Goal: Understand process/instructions: Learn how to perform a task or action

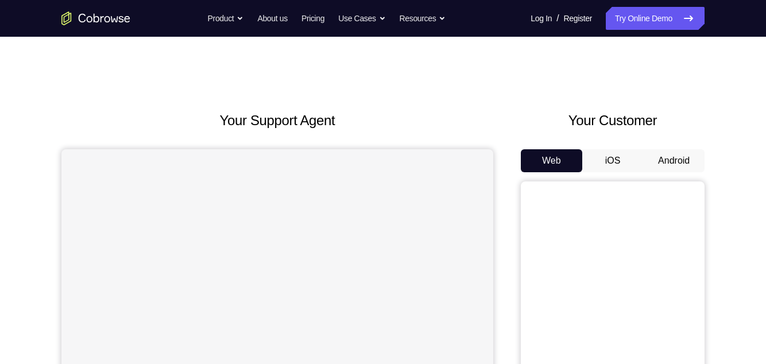
click at [682, 164] on button "Android" at bounding box center [673, 160] width 61 height 23
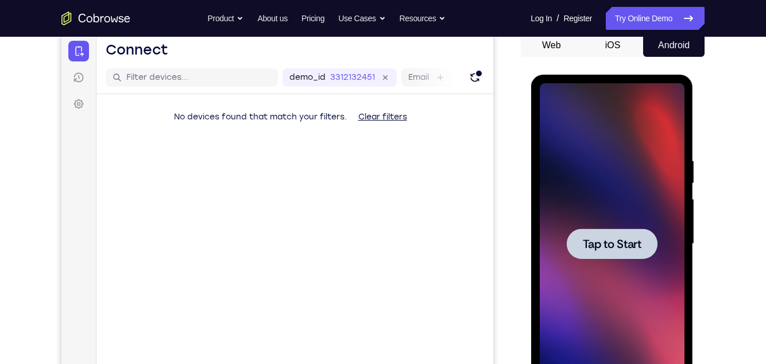
click at [643, 203] on div at bounding box center [611, 244] width 145 height 322
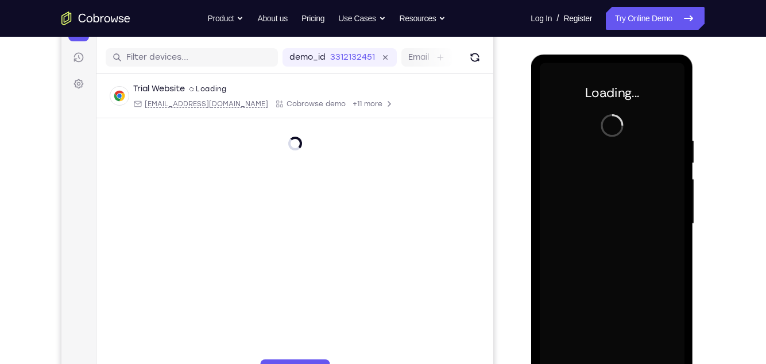
scroll to position [140, 0]
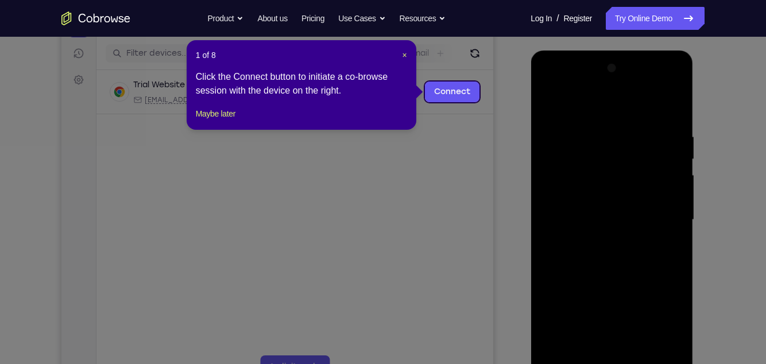
click at [407, 55] on div "1 of 8 × Click the Connect button to initiate a co-browse session with the devi…" at bounding box center [302, 85] width 230 height 90
click at [405, 55] on span "×" at bounding box center [405, 55] width 5 height 9
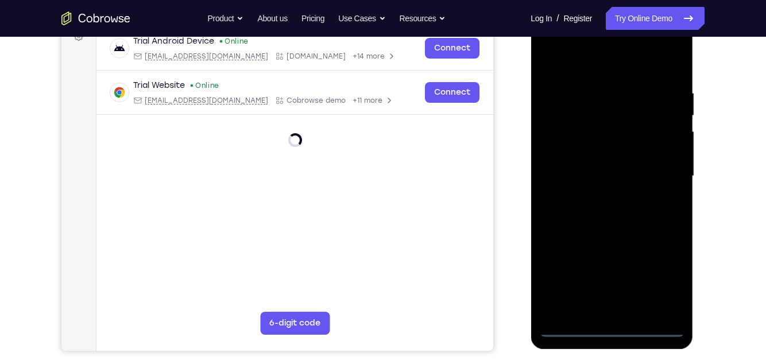
scroll to position [187, 0]
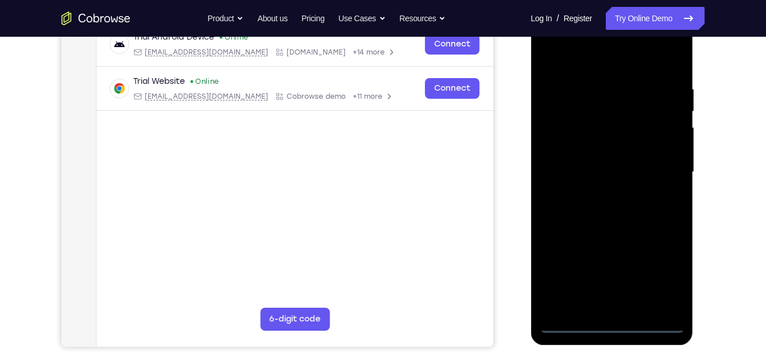
click at [616, 323] on div at bounding box center [611, 172] width 145 height 322
click at [662, 273] on div at bounding box center [611, 172] width 145 height 322
click at [561, 56] on div at bounding box center [611, 172] width 145 height 322
click at [662, 168] on div at bounding box center [611, 172] width 145 height 322
click at [604, 195] on div at bounding box center [611, 172] width 145 height 322
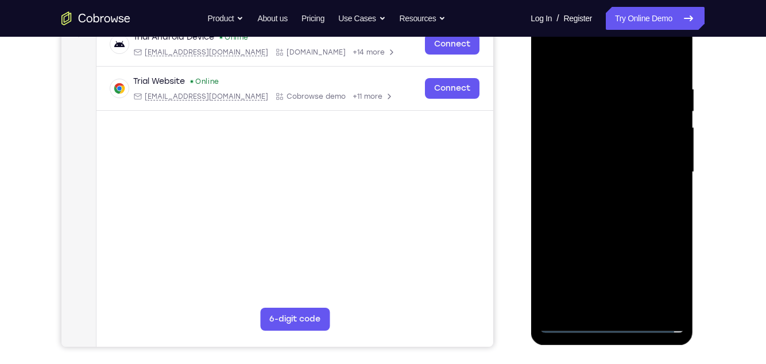
click at [625, 160] on div at bounding box center [611, 172] width 145 height 322
click at [610, 149] on div at bounding box center [611, 172] width 145 height 322
click at [587, 123] on div at bounding box center [611, 172] width 145 height 322
click at [584, 150] on div at bounding box center [611, 172] width 145 height 322
click at [671, 151] on div at bounding box center [611, 172] width 145 height 322
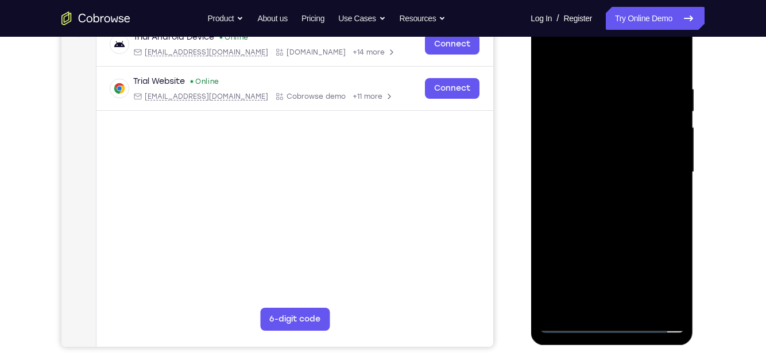
click at [583, 144] on div at bounding box center [611, 172] width 145 height 322
click at [637, 176] on div at bounding box center [611, 172] width 145 height 322
click at [626, 211] on div at bounding box center [611, 172] width 145 height 322
click at [645, 219] on div at bounding box center [611, 172] width 145 height 322
click at [600, 87] on div at bounding box center [611, 172] width 145 height 322
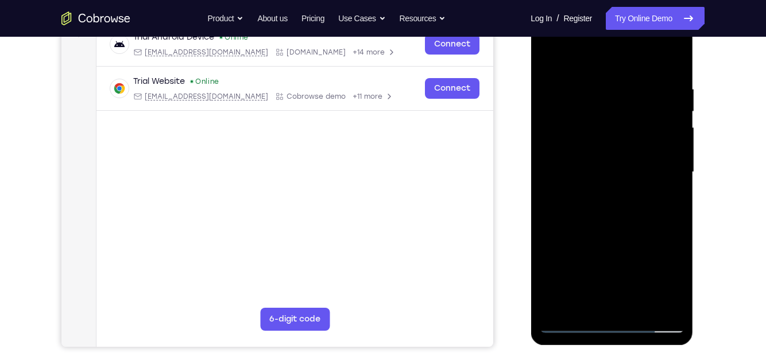
scroll to position [188, 0]
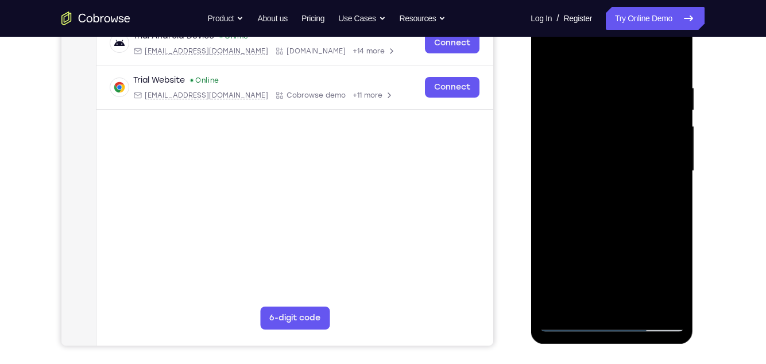
click at [655, 303] on div at bounding box center [611, 171] width 145 height 322
click at [670, 64] on div at bounding box center [611, 171] width 145 height 322
click at [641, 310] on div at bounding box center [611, 171] width 145 height 322
click at [641, 229] on div at bounding box center [611, 171] width 145 height 322
click at [639, 144] on div at bounding box center [611, 171] width 145 height 322
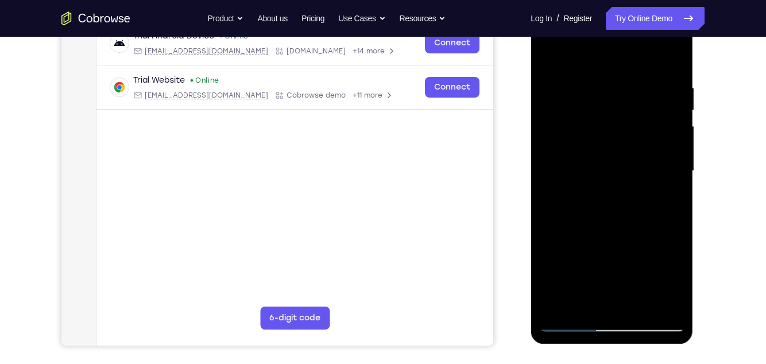
click at [668, 201] on div at bounding box center [611, 171] width 145 height 322
click at [675, 280] on div at bounding box center [611, 171] width 145 height 322
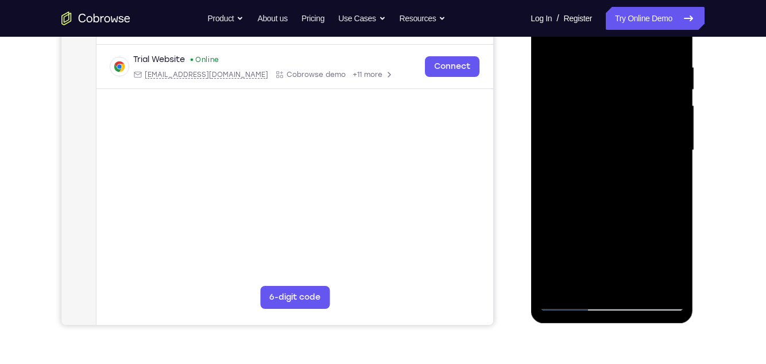
scroll to position [211, 0]
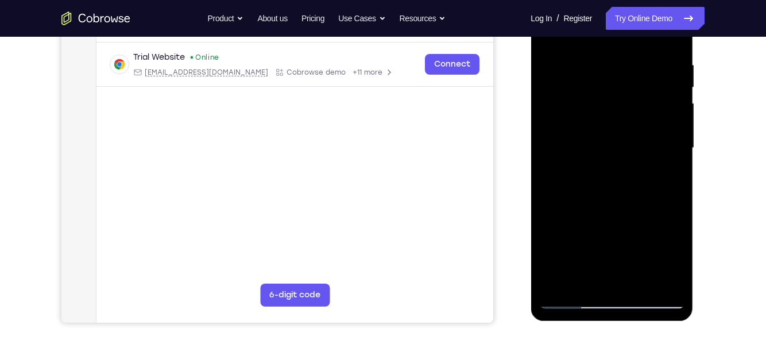
click at [668, 176] on div at bounding box center [611, 148] width 145 height 322
click at [570, 302] on div at bounding box center [611, 148] width 145 height 322
click at [570, 300] on div at bounding box center [611, 148] width 145 height 322
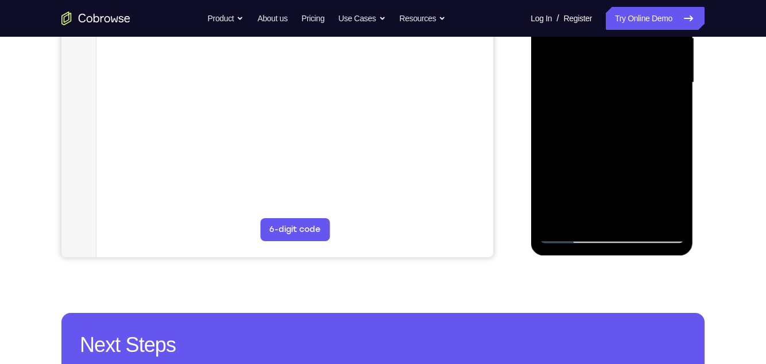
scroll to position [278, 0]
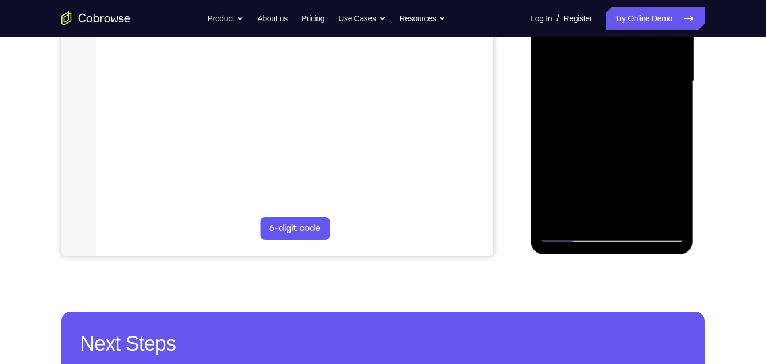
click at [574, 235] on div at bounding box center [611, 82] width 145 height 322
click at [679, 203] on div at bounding box center [611, 82] width 145 height 322
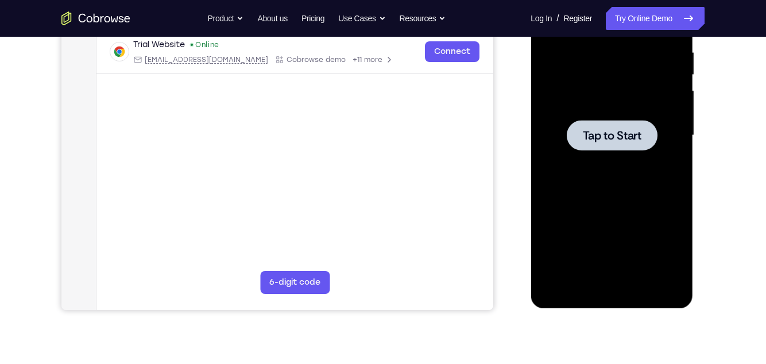
scroll to position [173, 0]
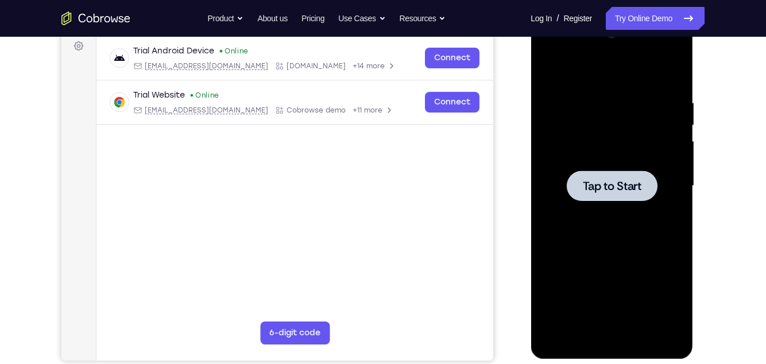
click at [630, 176] on div at bounding box center [611, 186] width 91 height 30
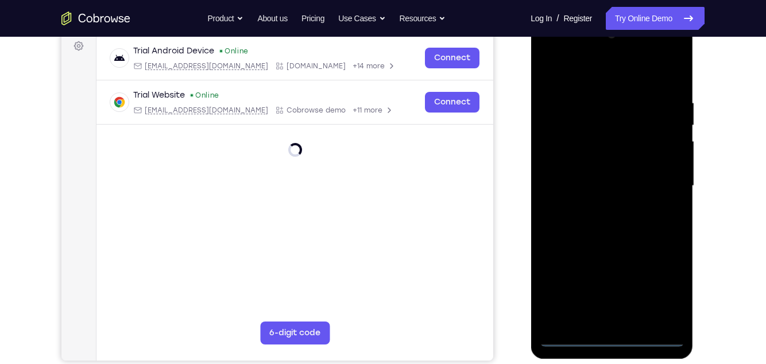
click at [613, 338] on div at bounding box center [611, 186] width 145 height 322
click at [614, 336] on div at bounding box center [611, 186] width 145 height 322
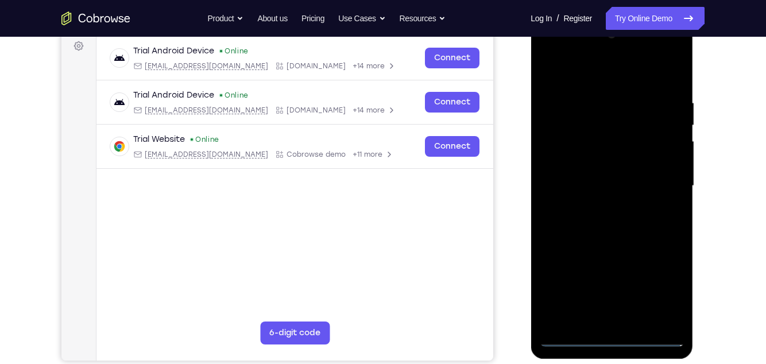
click at [566, 253] on div at bounding box center [611, 186] width 145 height 322
click at [558, 257] on div at bounding box center [611, 186] width 145 height 322
click at [560, 257] on div at bounding box center [611, 186] width 145 height 322
click at [565, 247] on div at bounding box center [611, 186] width 145 height 322
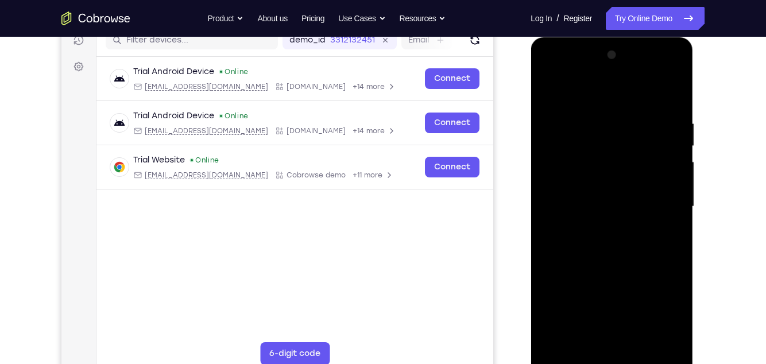
scroll to position [154, 0]
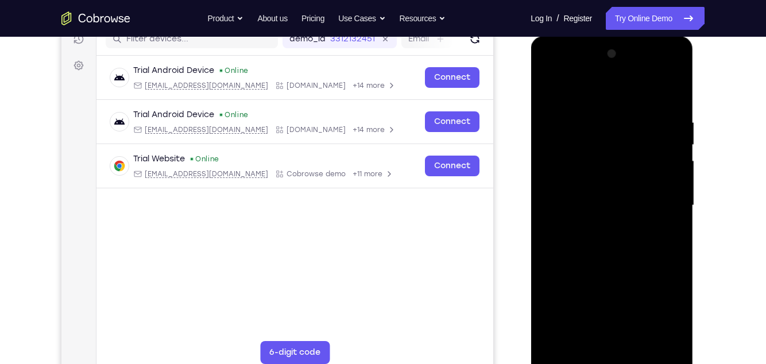
click at [613, 233] on div at bounding box center [611, 206] width 145 height 322
click at [659, 69] on div at bounding box center [611, 206] width 145 height 322
click at [614, 212] on div at bounding box center [611, 206] width 145 height 322
click at [616, 214] on div at bounding box center [611, 206] width 145 height 322
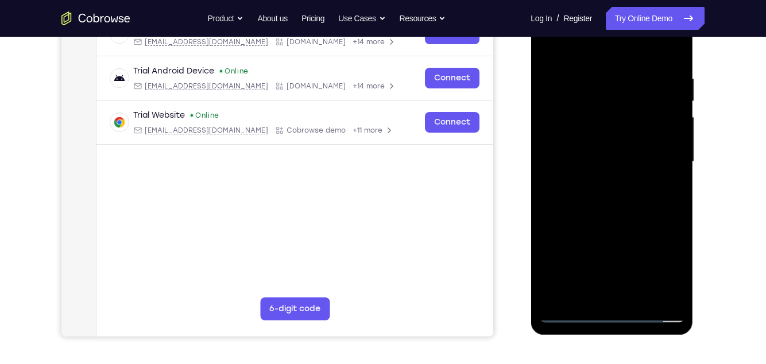
scroll to position [186, 0]
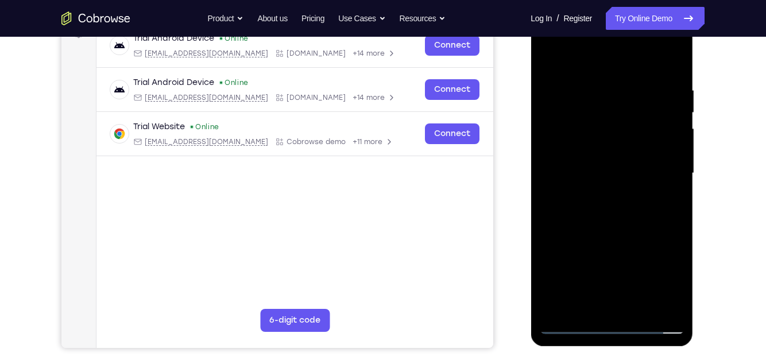
click at [726, 165] on div "Your Support Agent Your Customer Web iOS Android Next Steps We’d be happy to gi…" at bounding box center [383, 229] width 735 height 757
click at [609, 177] on div at bounding box center [611, 174] width 145 height 322
click at [612, 184] on div at bounding box center [611, 174] width 145 height 322
click at [613, 183] on div at bounding box center [611, 174] width 145 height 322
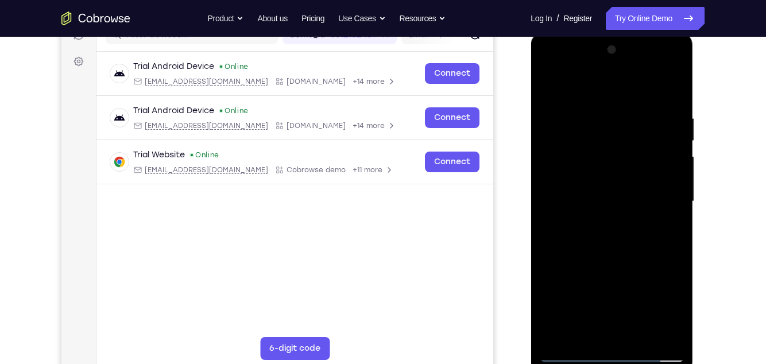
click at [743, 176] on div "Your Support Agent Your Customer Web iOS Android Next Steps We’d be happy to gi…" at bounding box center [383, 257] width 735 height 757
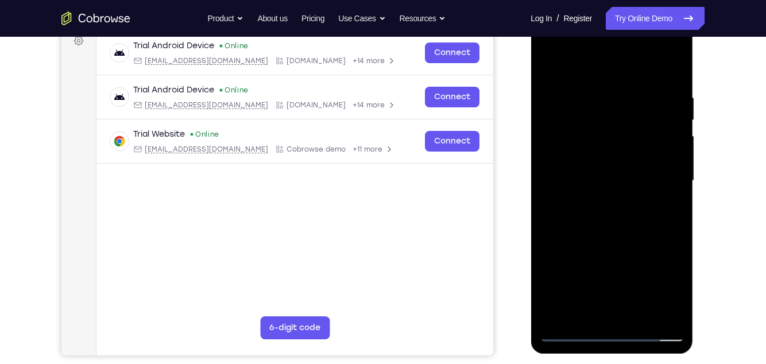
click at [743, 165] on div "Your Support Agent Your Customer Web iOS Android Next Steps We’d be happy to gi…" at bounding box center [383, 236] width 735 height 757
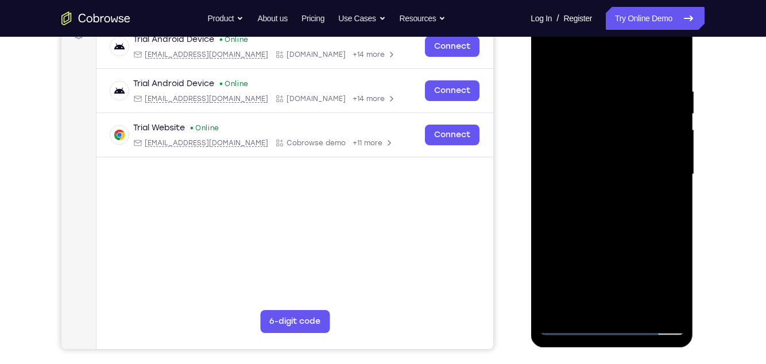
scroll to position [164, 0]
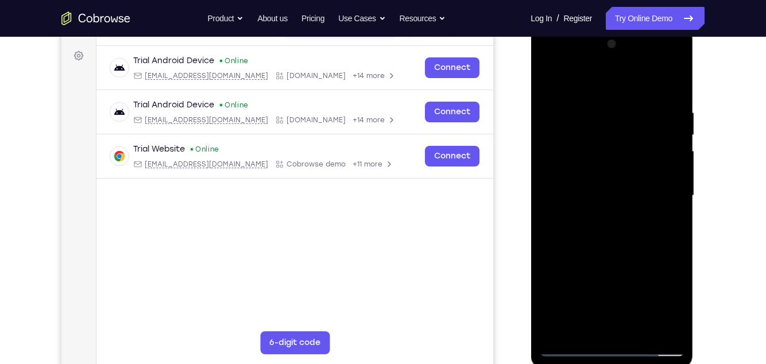
click at [744, 176] on div "Your Support Agent Your Customer Web iOS Android Next Steps We’d be happy to gi…" at bounding box center [383, 251] width 735 height 757
click at [740, 165] on div "Your Support Agent Your Customer Web iOS Android Next Steps We’d be happy to gi…" at bounding box center [383, 251] width 735 height 757
click at [742, 154] on div "Your Support Agent Your Customer Web iOS Android Next Steps We’d be happy to gi…" at bounding box center [383, 251] width 735 height 757
click at [744, 144] on div "Your Support Agent Your Customer Web iOS Android Next Steps We’d be happy to gi…" at bounding box center [383, 251] width 735 height 757
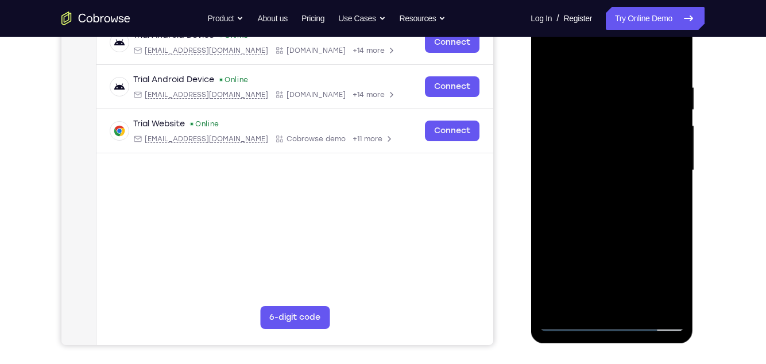
scroll to position [197, 0]
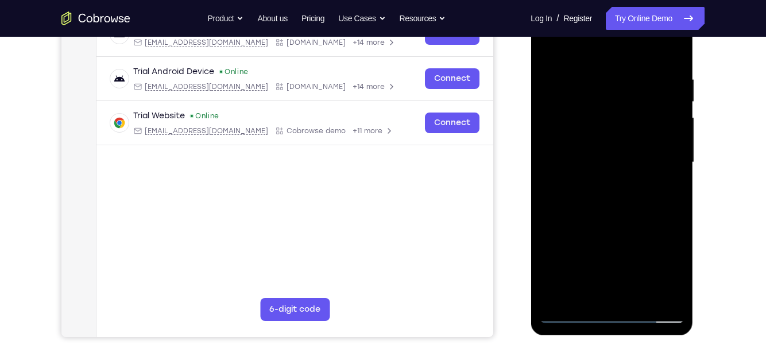
click at [598, 173] on div at bounding box center [611, 163] width 145 height 322
click at [621, 163] on div at bounding box center [611, 163] width 145 height 322
click at [614, 168] on div at bounding box center [611, 163] width 145 height 322
click at [614, 170] on div at bounding box center [611, 163] width 145 height 322
click at [614, 176] on div at bounding box center [611, 163] width 145 height 322
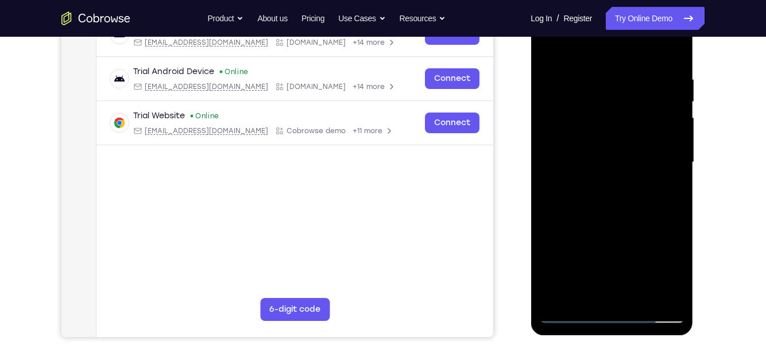
click at [614, 170] on div at bounding box center [611, 163] width 145 height 322
click at [614, 173] on div at bounding box center [611, 163] width 145 height 322
click at [613, 172] on div at bounding box center [611, 163] width 145 height 322
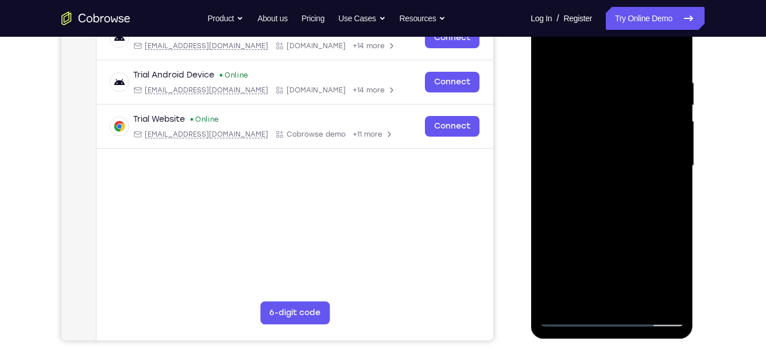
scroll to position [193, 0]
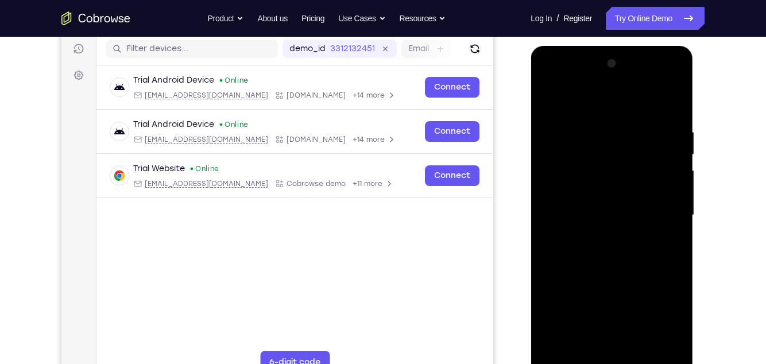
click at [735, 136] on div "Your Support Agent Your Customer Web iOS Android Next Steps We’d be happy to gi…" at bounding box center [383, 271] width 735 height 757
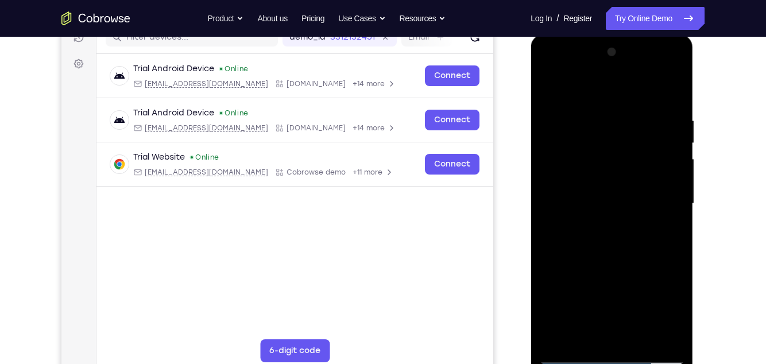
scroll to position [157, 0]
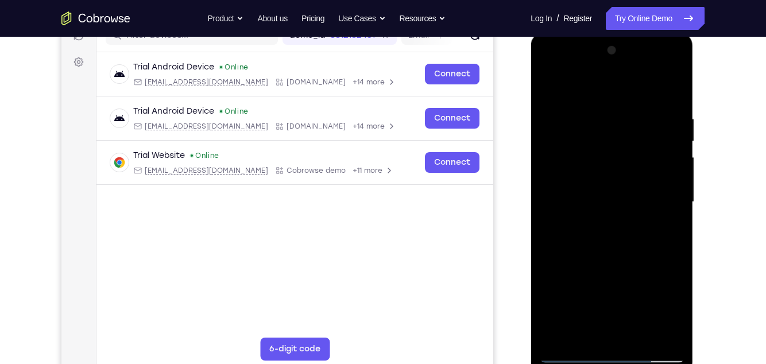
click at [613, 211] on div at bounding box center [611, 202] width 145 height 322
click at [616, 211] on div at bounding box center [611, 202] width 145 height 322
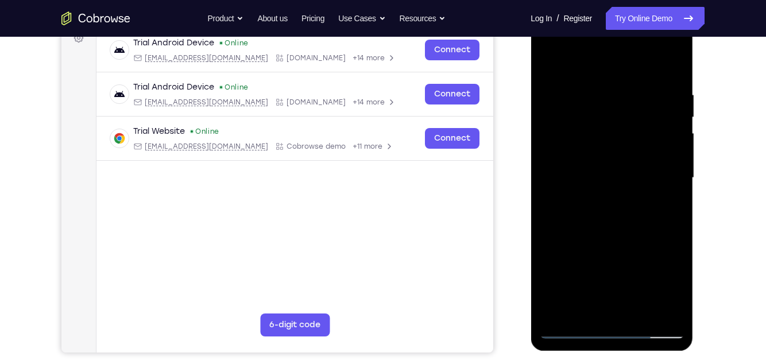
scroll to position [195, 0]
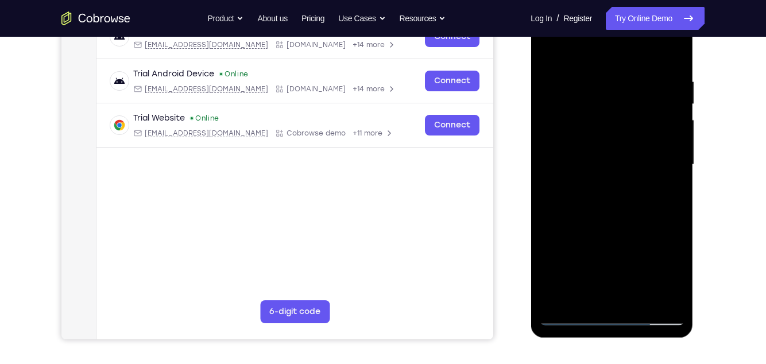
click at [610, 174] on div at bounding box center [611, 165] width 145 height 322
click at [616, 168] on div at bounding box center [611, 165] width 145 height 322
click at [618, 169] on div at bounding box center [611, 165] width 145 height 322
click at [615, 173] on div at bounding box center [611, 165] width 145 height 322
click at [608, 177] on div at bounding box center [611, 165] width 145 height 322
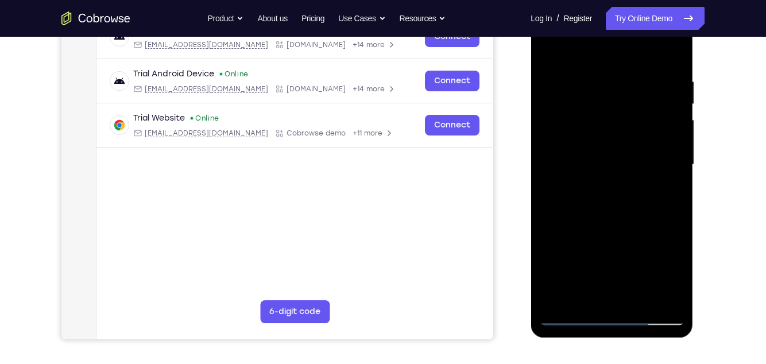
click at [607, 175] on div at bounding box center [611, 165] width 145 height 322
click at [613, 176] on div at bounding box center [611, 165] width 145 height 322
click at [616, 180] on div at bounding box center [611, 165] width 145 height 322
click at [616, 169] on div at bounding box center [611, 165] width 145 height 322
click at [612, 172] on div at bounding box center [611, 165] width 145 height 322
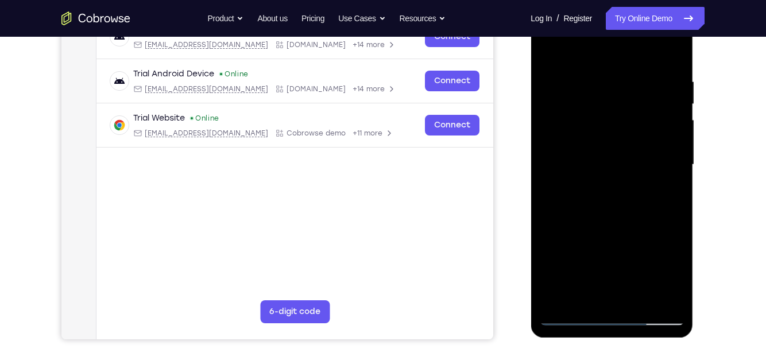
click at [616, 174] on div at bounding box center [611, 165] width 145 height 322
click at [617, 173] on div at bounding box center [611, 165] width 145 height 322
click at [619, 175] on div at bounding box center [611, 165] width 145 height 322
click at [619, 177] on div at bounding box center [611, 165] width 145 height 322
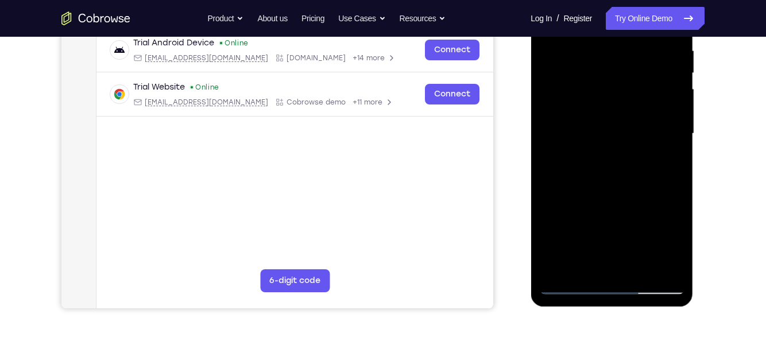
scroll to position [225, 0]
click at [609, 286] on div at bounding box center [611, 135] width 145 height 322
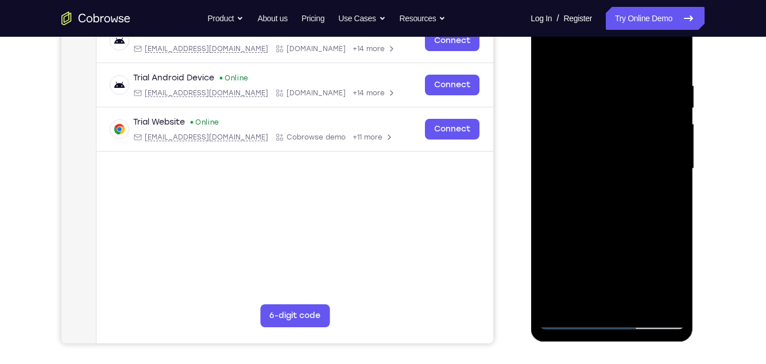
click at [723, 159] on div "Your Support Agent Your Customer Web iOS Android Next Steps We’d be happy to gi…" at bounding box center [383, 224] width 735 height 757
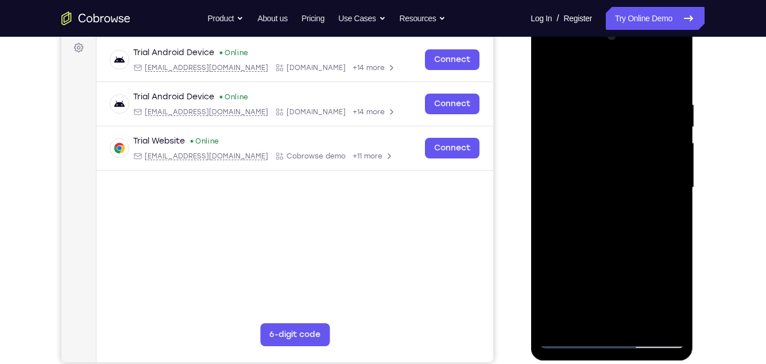
scroll to position [167, 0]
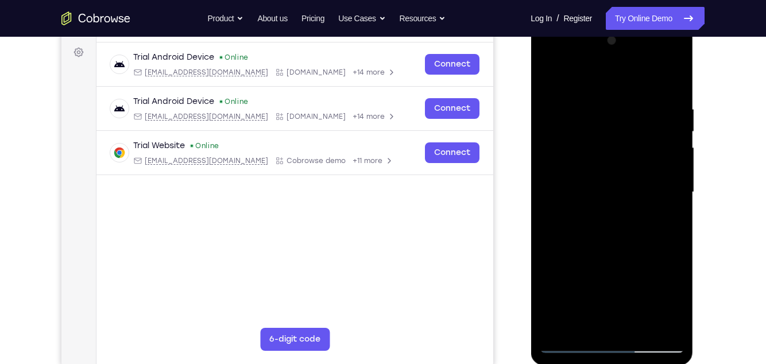
click at [595, 176] on div at bounding box center [611, 193] width 145 height 322
click at [604, 103] on div at bounding box center [611, 193] width 145 height 322
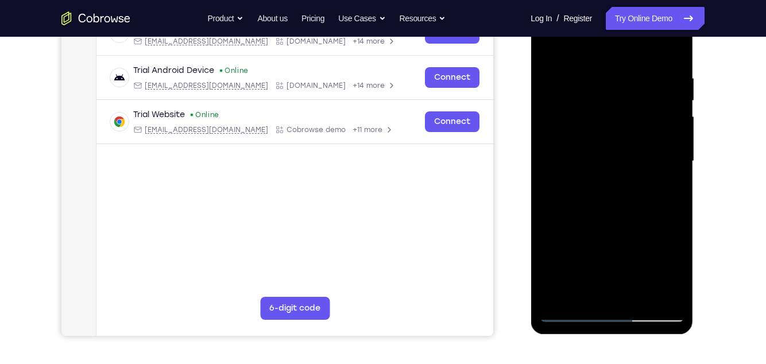
scroll to position [226, 0]
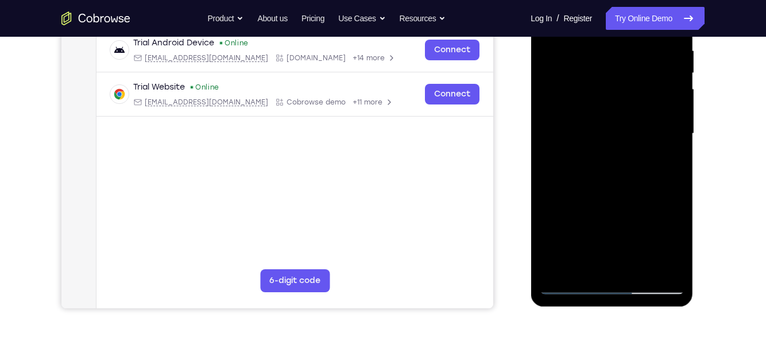
click at [633, 264] on div at bounding box center [611, 134] width 145 height 322
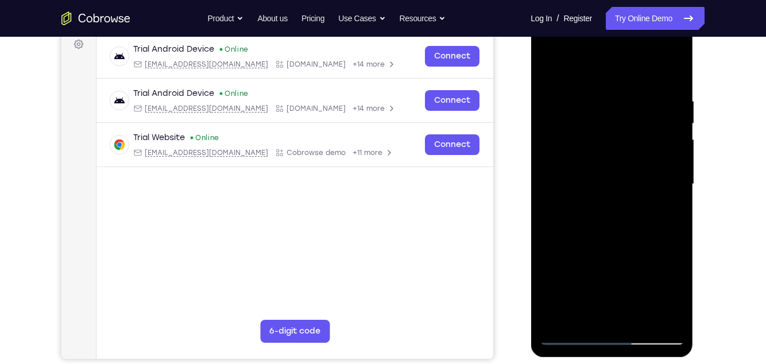
scroll to position [179, 0]
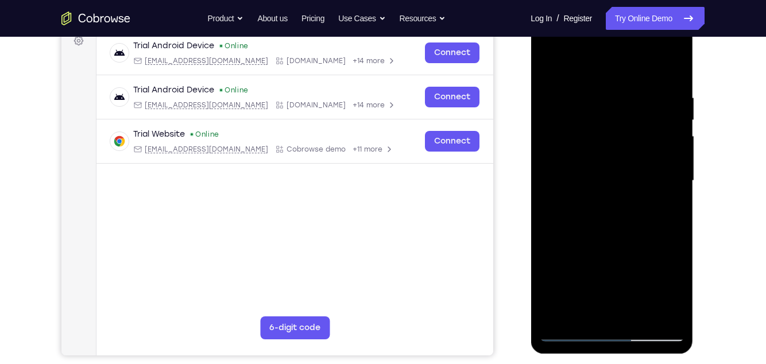
click at [617, 92] on div at bounding box center [611, 181] width 145 height 322
click at [594, 71] on div at bounding box center [611, 181] width 145 height 322
click at [589, 107] on div at bounding box center [611, 181] width 145 height 322
click at [626, 280] on div at bounding box center [611, 181] width 145 height 322
click at [651, 297] on div at bounding box center [611, 181] width 145 height 322
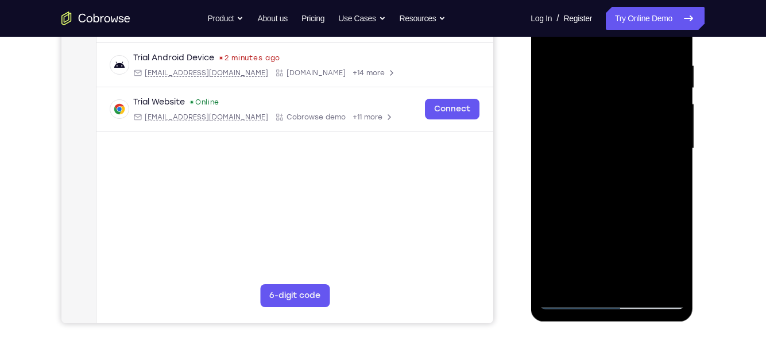
scroll to position [211, 0]
click at [625, 287] on div at bounding box center [611, 148] width 145 height 322
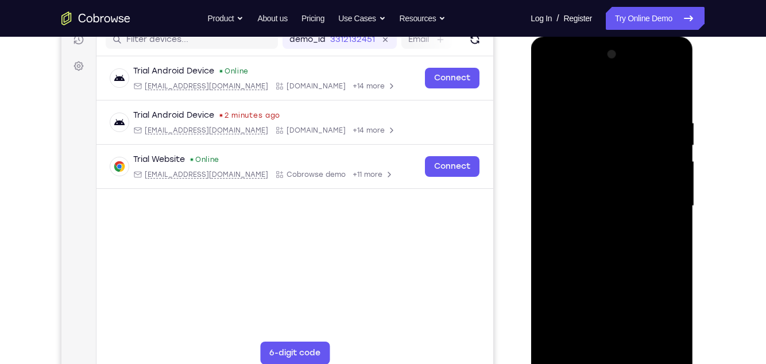
scroll to position [155, 0]
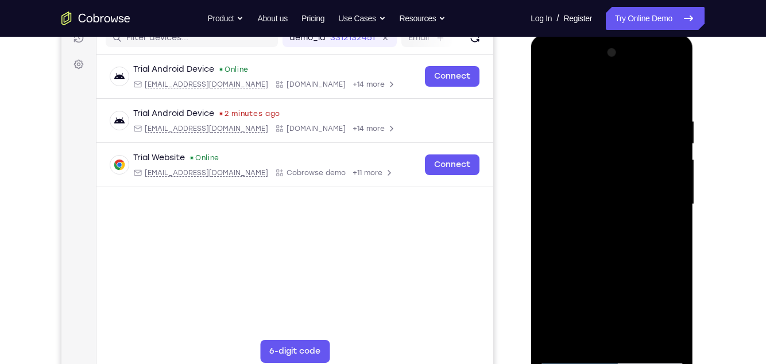
click at [632, 143] on div at bounding box center [611, 205] width 145 height 322
click at [650, 209] on div at bounding box center [611, 205] width 145 height 322
click at [629, 148] on div at bounding box center [611, 205] width 145 height 322
click at [647, 187] on div at bounding box center [611, 205] width 145 height 322
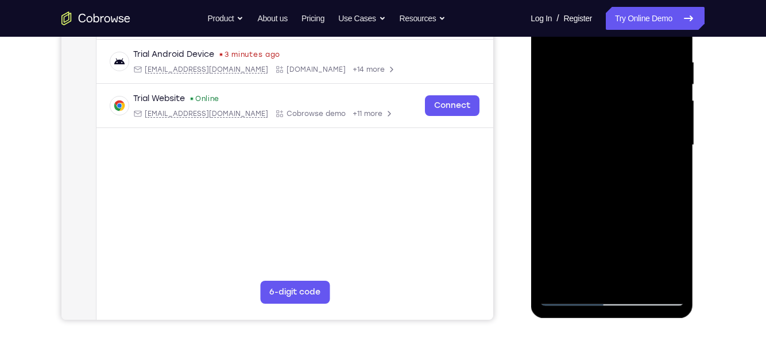
scroll to position [215, 0]
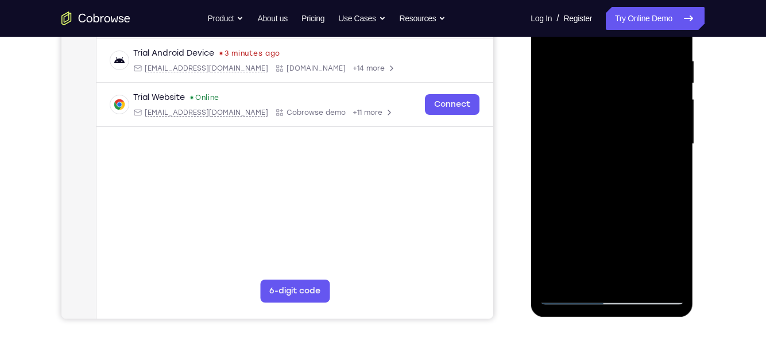
click at [613, 295] on div at bounding box center [611, 144] width 145 height 322
click at [568, 125] on div at bounding box center [611, 144] width 145 height 322
click at [637, 146] on div at bounding box center [611, 144] width 145 height 322
click at [631, 274] on div at bounding box center [611, 144] width 145 height 322
click at [633, 96] on div at bounding box center [611, 144] width 145 height 322
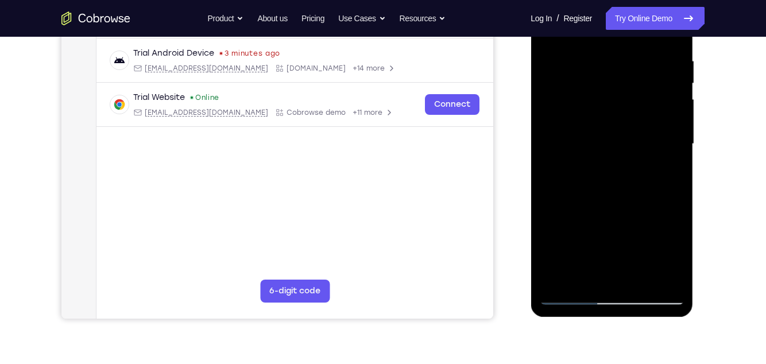
click at [628, 68] on div at bounding box center [611, 144] width 145 height 322
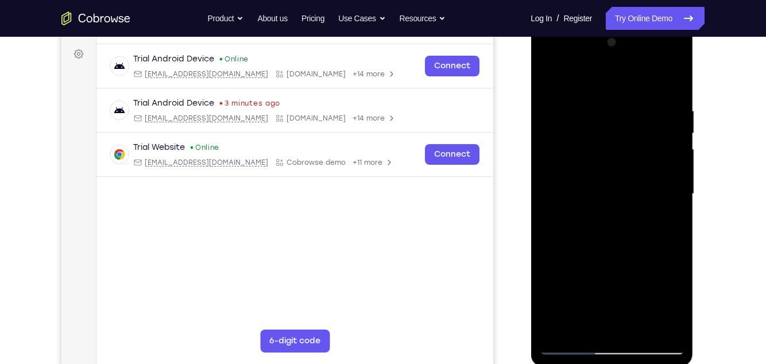
scroll to position [165, 0]
click at [632, 146] on div at bounding box center [611, 195] width 145 height 322
click at [663, 219] on div at bounding box center [611, 195] width 145 height 322
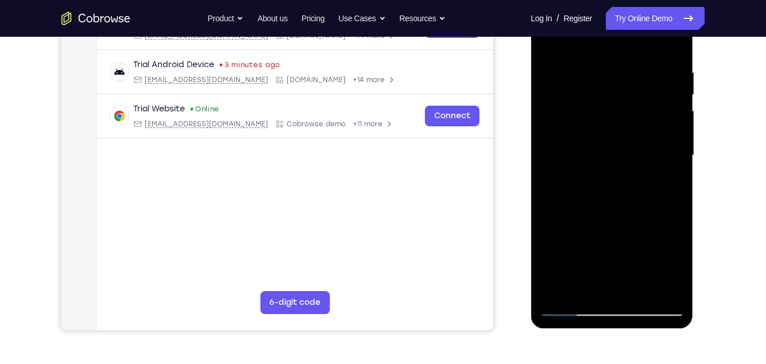
scroll to position [206, 0]
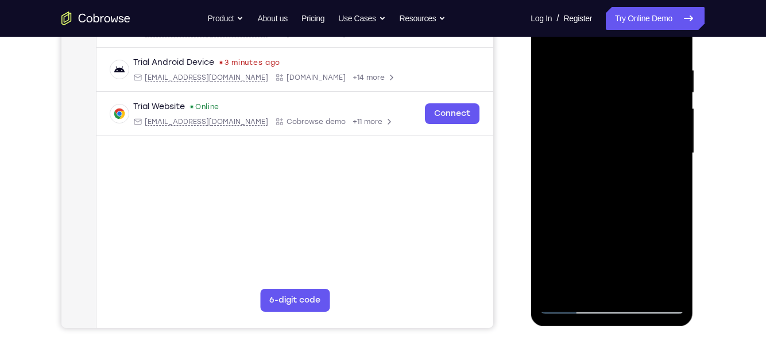
click at [578, 301] on div at bounding box center [611, 154] width 145 height 322
click at [571, 304] on div at bounding box center [611, 154] width 145 height 322
click at [569, 303] on div at bounding box center [611, 154] width 145 height 322
click at [570, 302] on div at bounding box center [611, 154] width 145 height 322
click at [617, 113] on div at bounding box center [611, 154] width 145 height 322
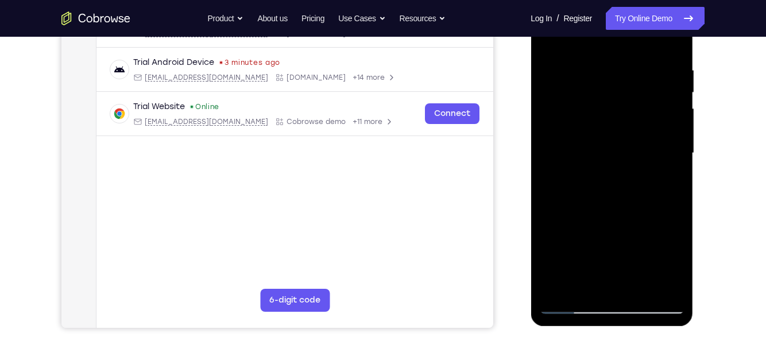
click at [625, 82] on div at bounding box center [611, 154] width 145 height 322
click at [639, 107] on div at bounding box center [611, 154] width 145 height 322
click at [665, 178] on div at bounding box center [611, 154] width 145 height 322
click at [665, 173] on div at bounding box center [611, 154] width 145 height 322
click at [611, 306] on div at bounding box center [611, 154] width 145 height 322
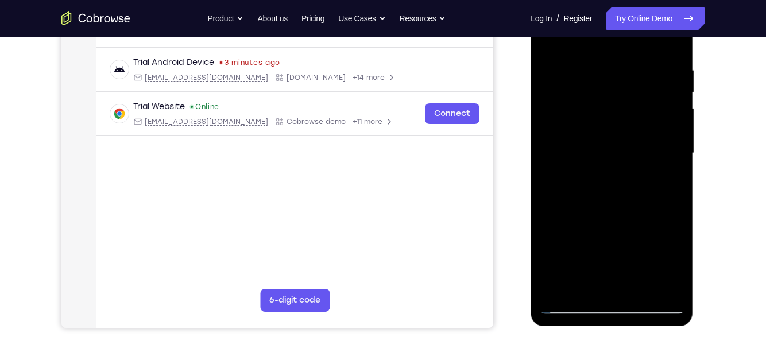
click at [617, 300] on div at bounding box center [611, 154] width 145 height 322
click at [613, 300] on div at bounding box center [611, 154] width 145 height 322
click at [616, 304] on div at bounding box center [611, 154] width 145 height 322
click at [617, 302] on div at bounding box center [611, 154] width 145 height 322
click at [615, 303] on div at bounding box center [611, 154] width 145 height 322
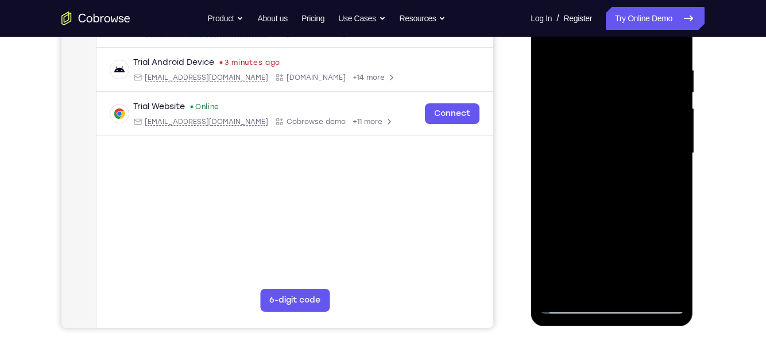
click at [614, 301] on div at bounding box center [611, 154] width 145 height 322
click at [615, 302] on div at bounding box center [611, 154] width 145 height 322
click at [610, 302] on div at bounding box center [611, 154] width 145 height 322
click at [609, 302] on div at bounding box center [611, 154] width 145 height 322
click at [608, 302] on div at bounding box center [611, 154] width 145 height 322
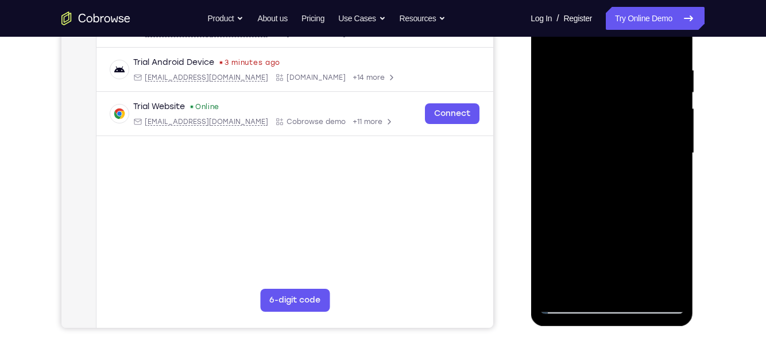
click at [605, 309] on div at bounding box center [611, 154] width 145 height 322
click at [611, 307] on div at bounding box center [611, 154] width 145 height 322
click at [609, 304] on div at bounding box center [611, 154] width 145 height 322
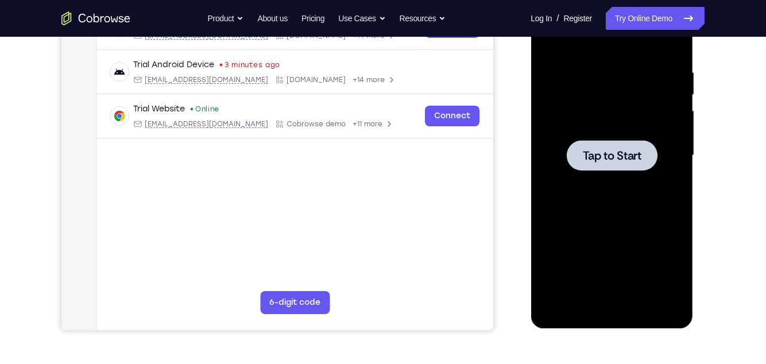
click at [602, 161] on span "Tap to Start" at bounding box center [611, 155] width 59 height 11
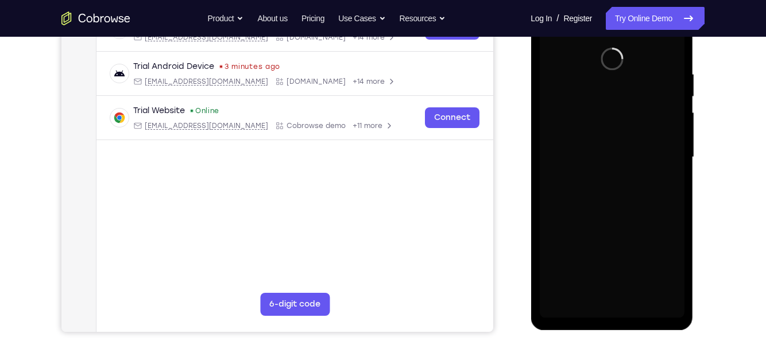
scroll to position [198, 0]
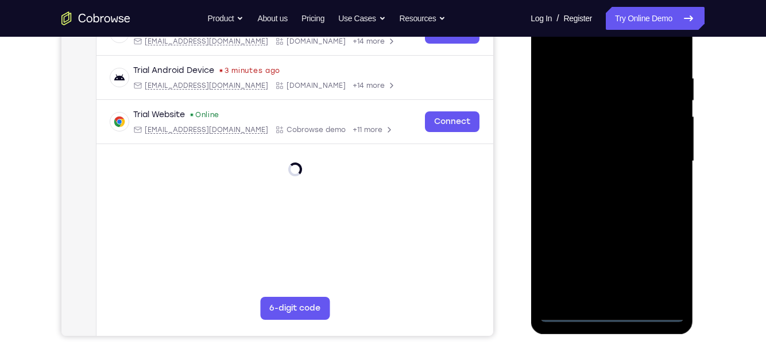
click at [617, 310] on div at bounding box center [611, 162] width 145 height 322
click at [613, 311] on div at bounding box center [611, 162] width 145 height 322
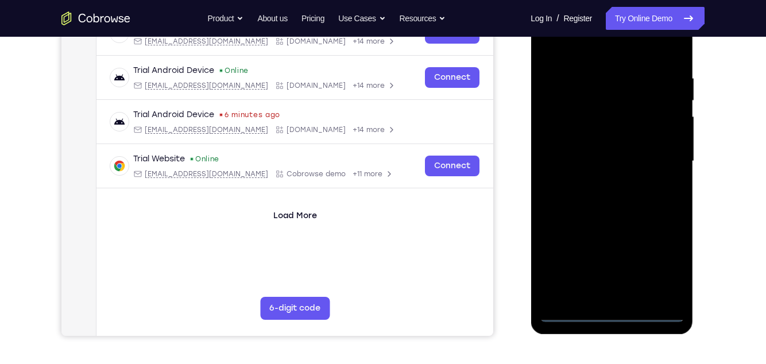
click at [563, 145] on div at bounding box center [611, 162] width 145 height 322
click at [642, 168] on div at bounding box center [611, 162] width 145 height 322
click at [620, 295] on div at bounding box center [611, 162] width 145 height 322
click at [632, 121] on div at bounding box center [611, 162] width 145 height 322
click at [635, 82] on div at bounding box center [611, 162] width 145 height 322
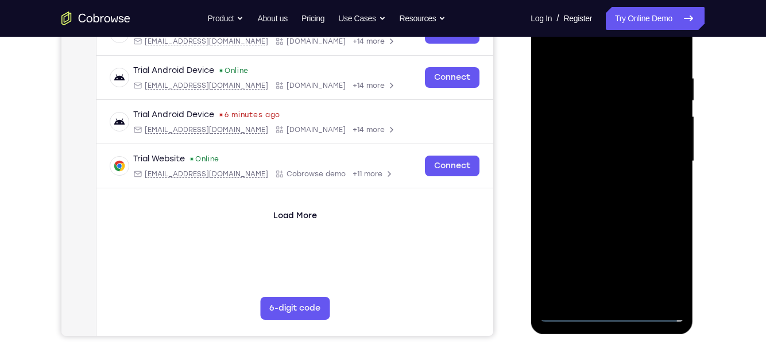
click at [639, 116] on div at bounding box center [611, 162] width 145 height 322
click at [665, 181] on div at bounding box center [611, 162] width 145 height 322
click at [665, 287] on div at bounding box center [611, 162] width 145 height 322
click at [631, 167] on div at bounding box center [611, 162] width 145 height 322
click at [567, 111] on div at bounding box center [611, 162] width 145 height 322
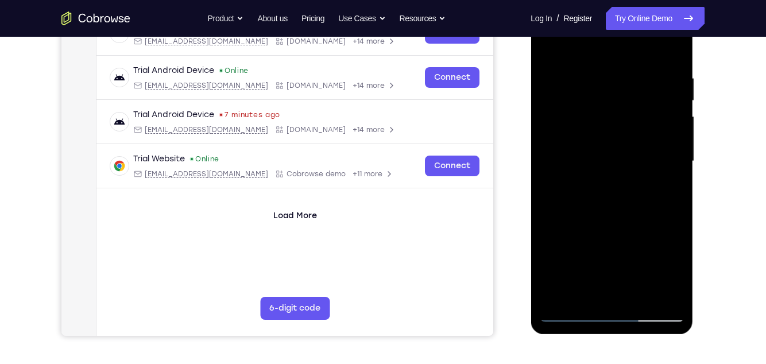
click at [562, 109] on div at bounding box center [611, 162] width 145 height 322
click at [567, 129] on div at bounding box center [611, 162] width 145 height 322
click at [609, 173] on div at bounding box center [611, 162] width 145 height 322
click at [625, 167] on div at bounding box center [611, 162] width 145 height 322
click at [662, 195] on div at bounding box center [611, 162] width 145 height 322
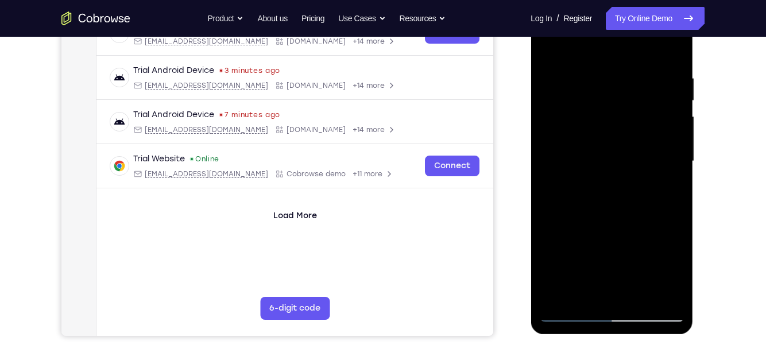
click at [671, 142] on div at bounding box center [611, 162] width 145 height 322
click at [669, 142] on div at bounding box center [611, 162] width 145 height 322
click at [633, 142] on div at bounding box center [611, 162] width 145 height 322
click at [562, 186] on div at bounding box center [611, 162] width 145 height 322
click at [668, 291] on div at bounding box center [611, 162] width 145 height 322
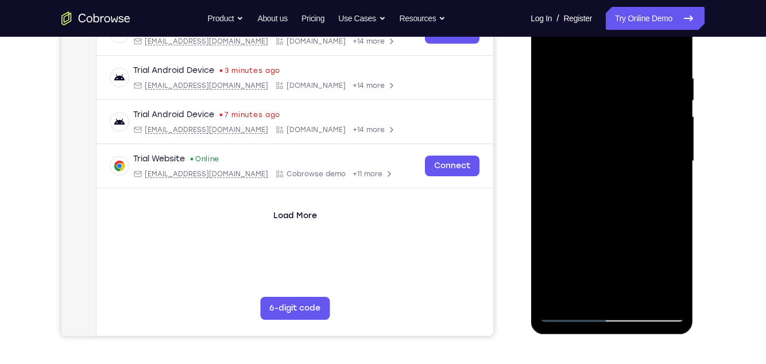
click at [610, 121] on div at bounding box center [611, 162] width 145 height 322
click at [610, 120] on div at bounding box center [611, 162] width 145 height 322
click at [618, 296] on div at bounding box center [611, 162] width 145 height 322
click at [662, 156] on div at bounding box center [611, 162] width 145 height 322
click at [667, 151] on div at bounding box center [611, 162] width 145 height 322
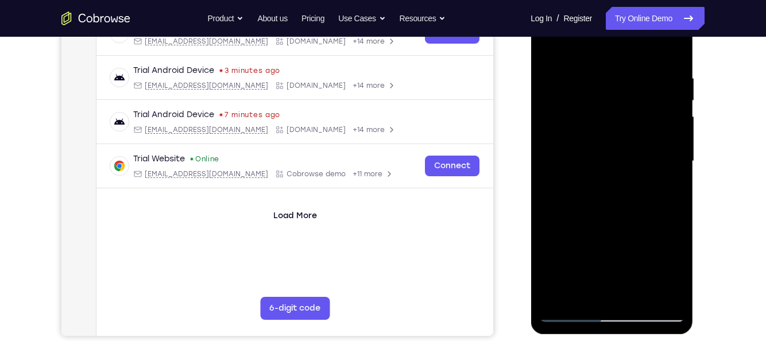
click at [613, 312] on div at bounding box center [611, 162] width 145 height 322
click at [599, 149] on div at bounding box center [611, 162] width 145 height 322
click at [623, 79] on div at bounding box center [611, 162] width 145 height 322
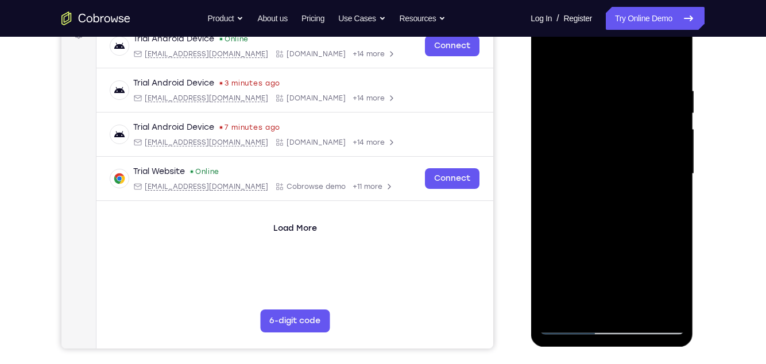
scroll to position [148, 0]
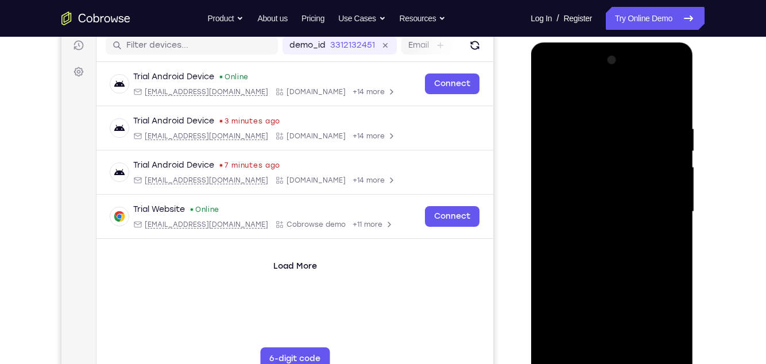
click at [636, 250] on div at bounding box center [611, 212] width 145 height 322
click at [615, 288] on div at bounding box center [611, 212] width 145 height 322
click at [731, 222] on div "Your Support Agent Your Customer Web iOS Android Next Steps We’d be happy to gi…" at bounding box center [383, 267] width 735 height 757
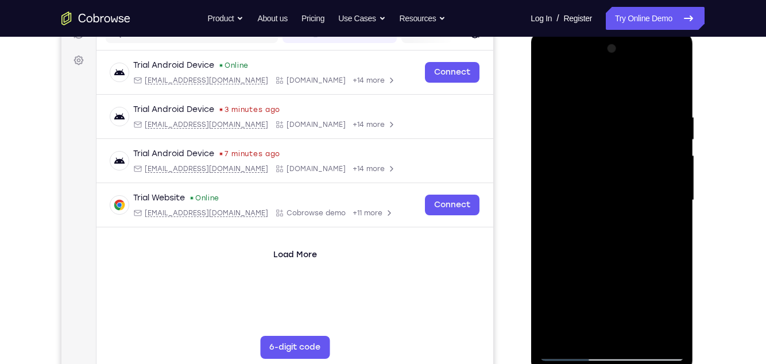
scroll to position [168, 0]
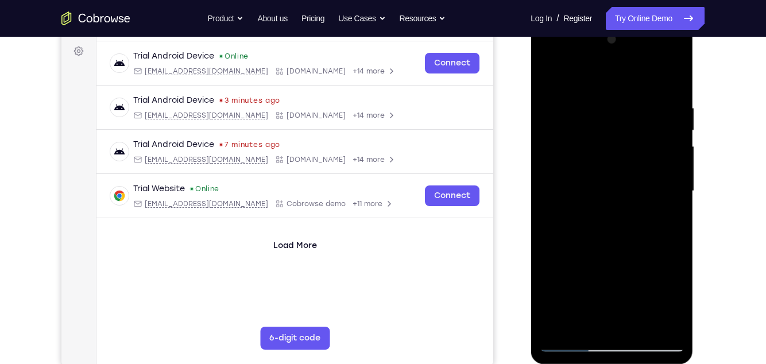
click at [636, 199] on div at bounding box center [611, 191] width 145 height 322
click at [628, 126] on div at bounding box center [611, 191] width 145 height 322
click at [654, 156] on div at bounding box center [611, 191] width 145 height 322
click at [616, 346] on div at bounding box center [611, 191] width 145 height 322
click at [566, 175] on div at bounding box center [611, 191] width 145 height 322
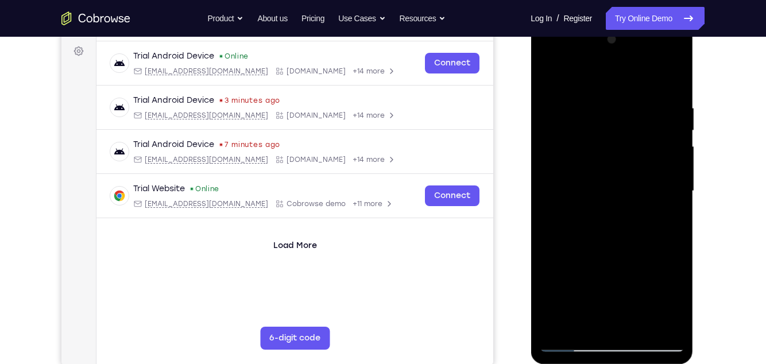
click at [559, 57] on div at bounding box center [611, 191] width 145 height 322
click at [586, 261] on div at bounding box center [611, 191] width 145 height 322
click at [612, 348] on div at bounding box center [611, 191] width 145 height 322
click at [597, 175] on div at bounding box center [611, 191] width 145 height 322
click at [659, 346] on div at bounding box center [611, 191] width 145 height 322
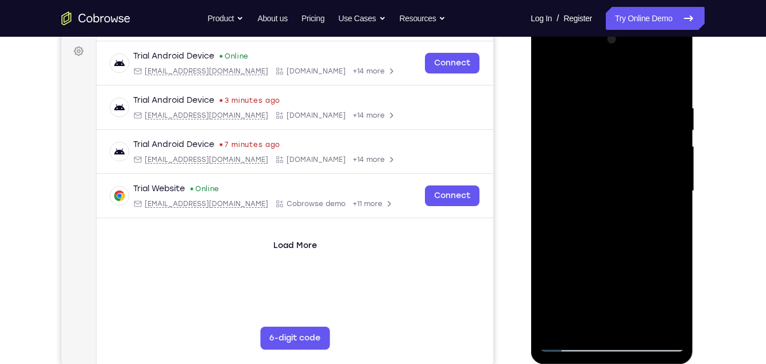
click at [579, 191] on div at bounding box center [611, 191] width 145 height 322
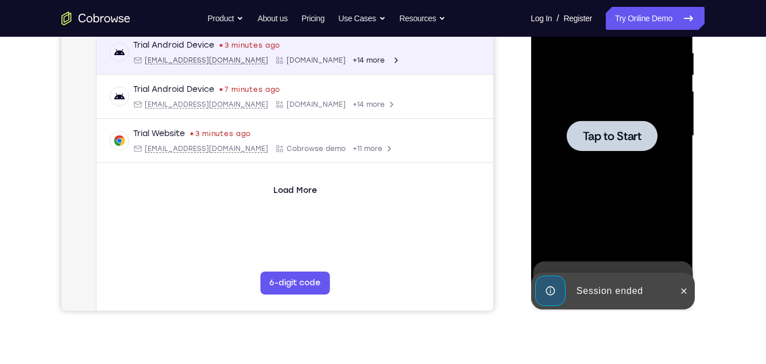
scroll to position [225, 0]
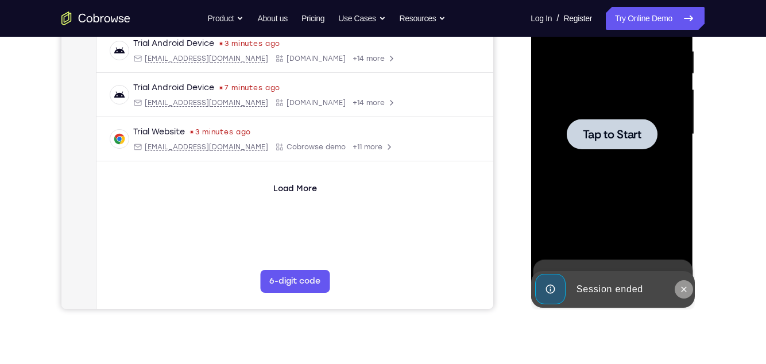
click at [686, 286] on icon at bounding box center [683, 289] width 9 height 9
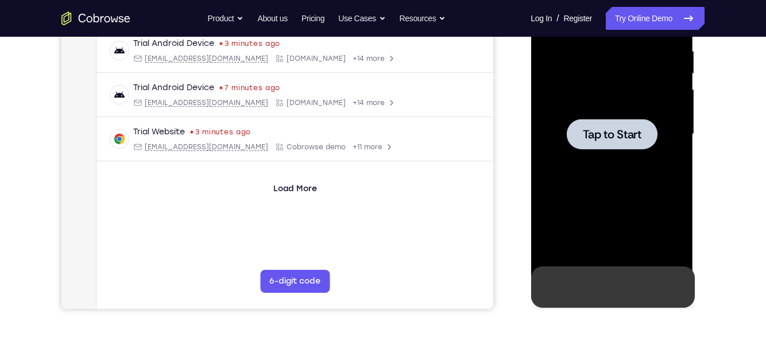
click at [683, 287] on icon at bounding box center [683, 286] width 5 height 5
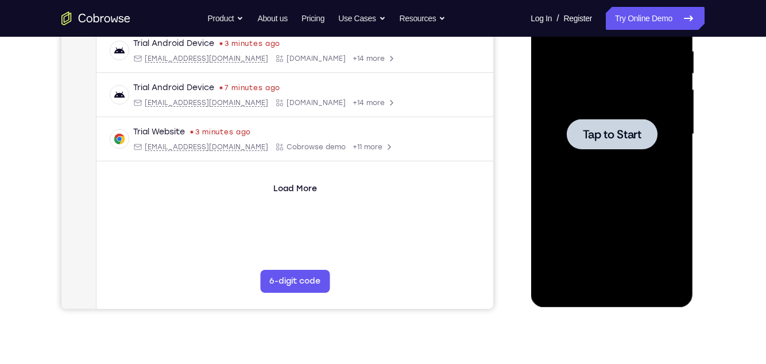
click at [662, 228] on div at bounding box center [611, 135] width 145 height 322
click at [651, 239] on div at bounding box center [611, 135] width 145 height 322
click at [679, 291] on div at bounding box center [611, 135] width 145 height 322
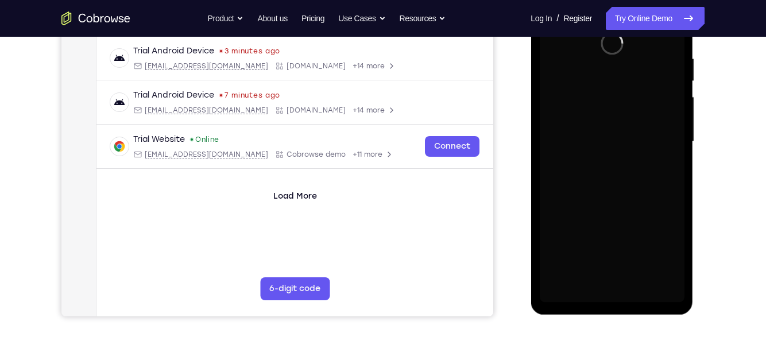
scroll to position [221, 0]
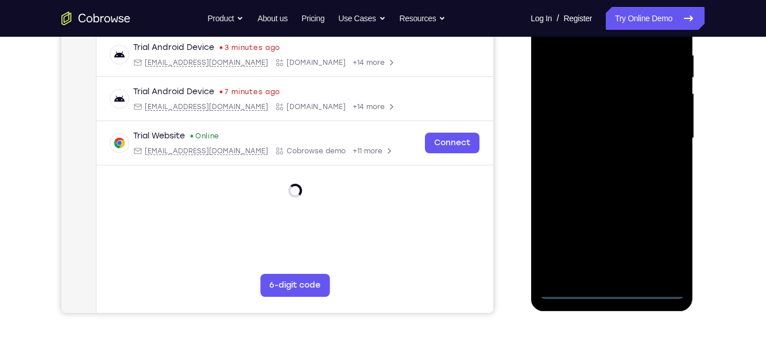
click at [612, 289] on div at bounding box center [611, 139] width 145 height 322
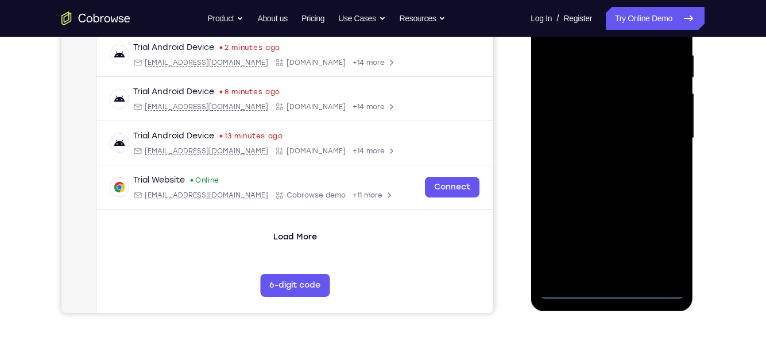
click at [666, 242] on div at bounding box center [611, 139] width 145 height 322
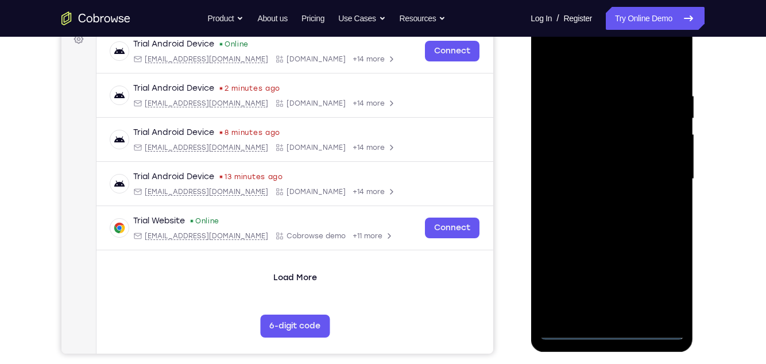
click at [603, 65] on div at bounding box center [611, 179] width 145 height 322
click at [662, 174] on div at bounding box center [611, 179] width 145 height 322
click at [603, 316] on div at bounding box center [611, 179] width 145 height 322
click at [630, 165] on div at bounding box center [611, 179] width 145 height 322
click at [609, 149] on div at bounding box center [611, 179] width 145 height 322
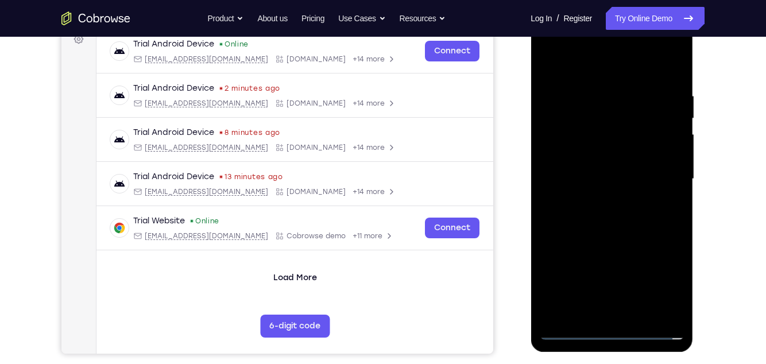
click at [643, 179] on div at bounding box center [611, 179] width 145 height 322
click at [643, 217] on div at bounding box center [611, 179] width 145 height 322
click at [656, 228] on div at bounding box center [611, 179] width 145 height 322
click at [682, 298] on div at bounding box center [611, 179] width 145 height 322
click at [642, 313] on div at bounding box center [611, 179] width 145 height 322
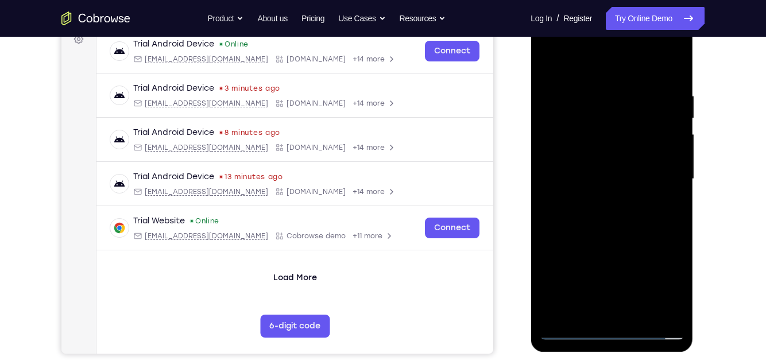
click at [631, 239] on div at bounding box center [611, 179] width 145 height 322
click at [652, 150] on div at bounding box center [611, 179] width 145 height 322
click at [567, 263] on div at bounding box center [611, 179] width 145 height 322
click at [555, 260] on div at bounding box center [611, 179] width 145 height 322
click at [587, 248] on div at bounding box center [611, 179] width 145 height 322
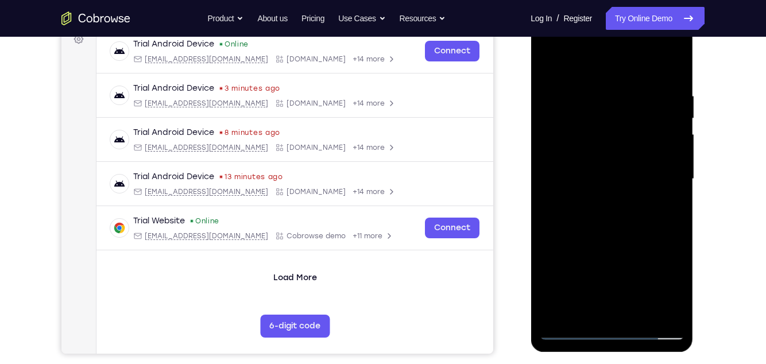
click at [633, 177] on div at bounding box center [611, 179] width 145 height 322
click at [569, 283] on div at bounding box center [611, 179] width 145 height 322
click at [554, 279] on div at bounding box center [611, 179] width 145 height 322
click at [583, 265] on div at bounding box center [611, 179] width 145 height 322
click at [623, 177] on div at bounding box center [611, 179] width 145 height 322
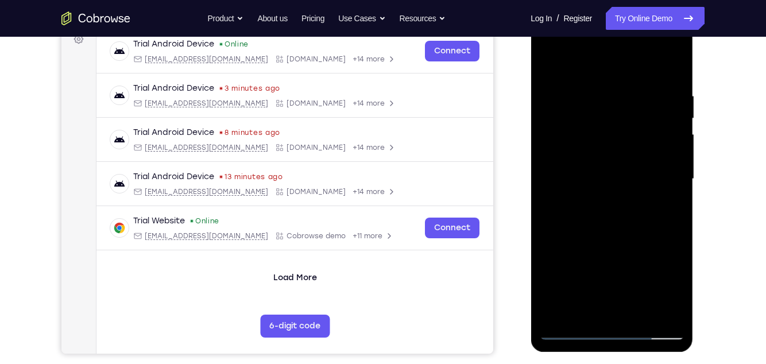
click at [609, 310] on div at bounding box center [611, 179] width 145 height 322
click at [668, 208] on div at bounding box center [611, 179] width 145 height 322
click at [570, 327] on div at bounding box center [611, 179] width 145 height 322
click at [570, 329] on div at bounding box center [611, 179] width 145 height 322
click at [575, 338] on div at bounding box center [611, 179] width 145 height 322
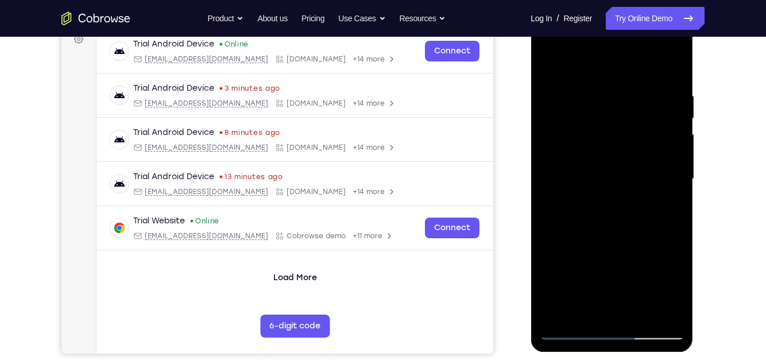
click at [641, 148] on div at bounding box center [611, 179] width 145 height 322
click at [576, 328] on div at bounding box center [611, 179] width 145 height 322
click at [576, 329] on div at bounding box center [611, 179] width 145 height 322
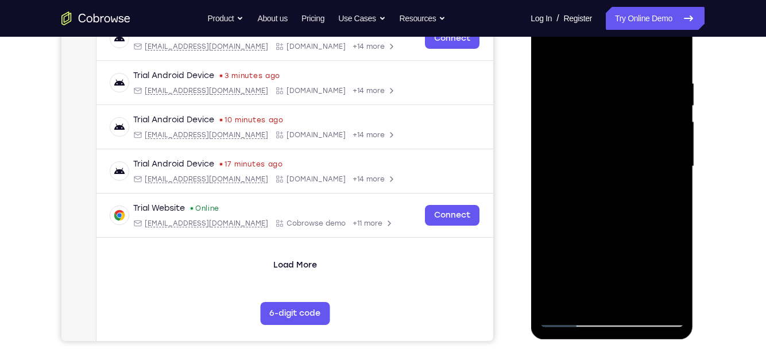
scroll to position [216, 0]
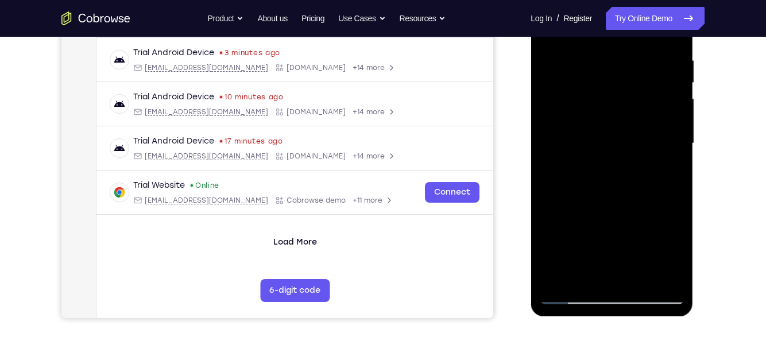
click at [656, 188] on div at bounding box center [611, 144] width 145 height 322
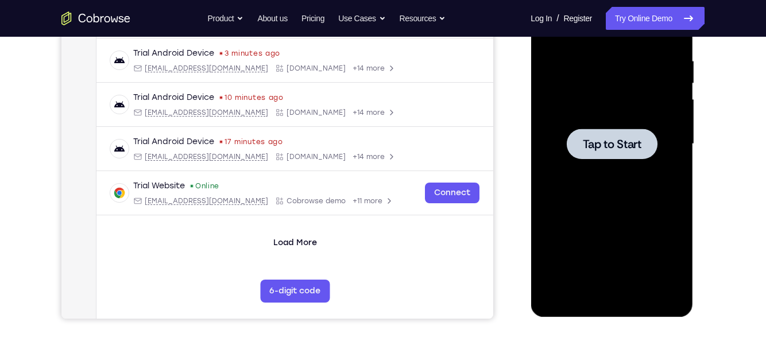
click at [516, 278] on div "Your Support Agent Your Customer Web iOS Android" at bounding box center [382, 107] width 643 height 424
click at [547, 270] on div at bounding box center [611, 144] width 145 height 322
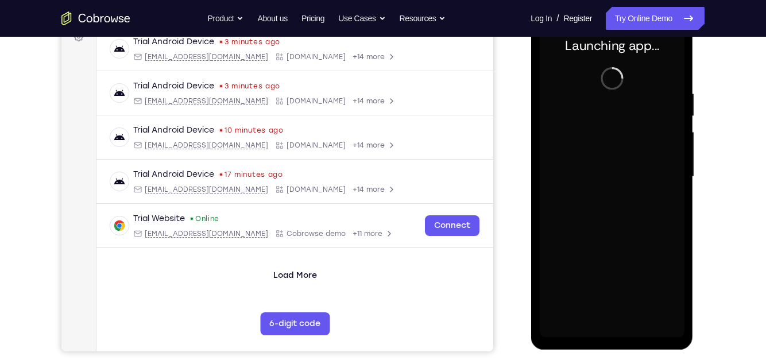
scroll to position [183, 0]
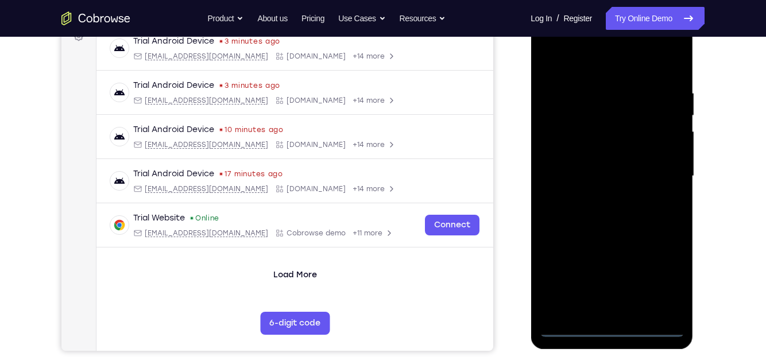
click at [609, 325] on div at bounding box center [611, 177] width 145 height 322
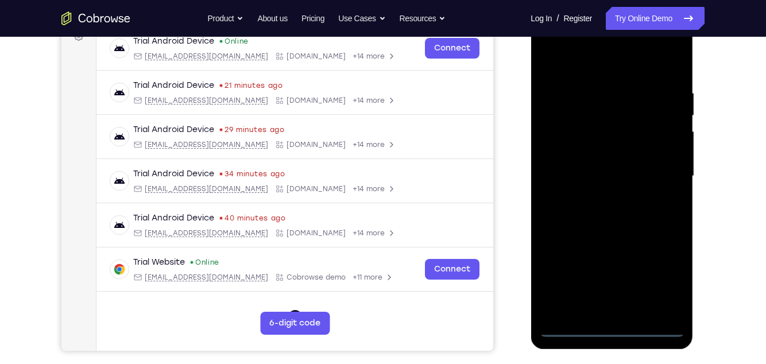
click at [662, 286] on div at bounding box center [611, 177] width 145 height 322
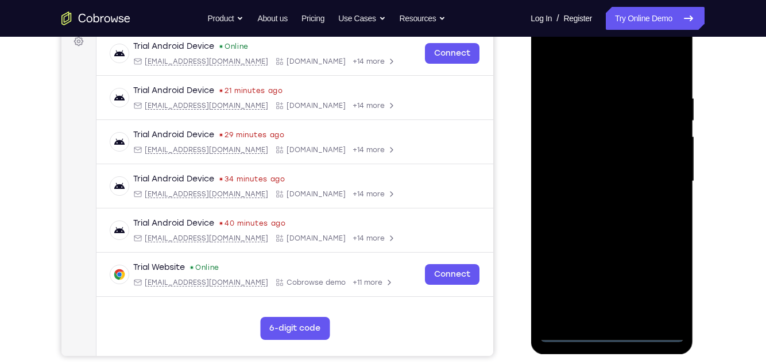
scroll to position [130, 0]
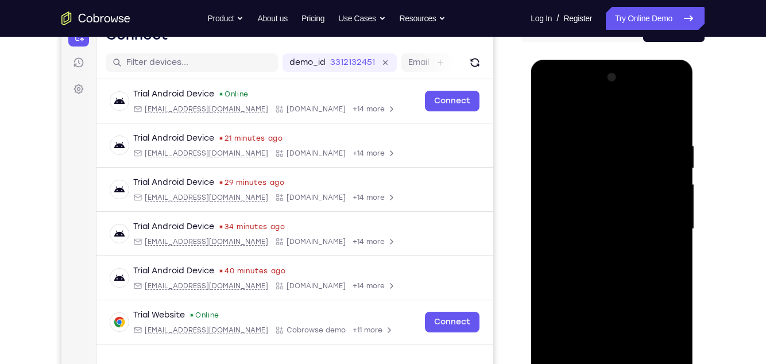
click at [610, 121] on div at bounding box center [611, 229] width 145 height 322
click at [658, 221] on div at bounding box center [611, 229] width 145 height 322
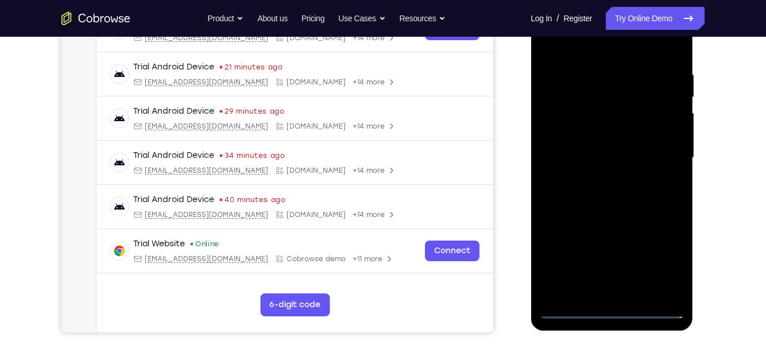
scroll to position [203, 0]
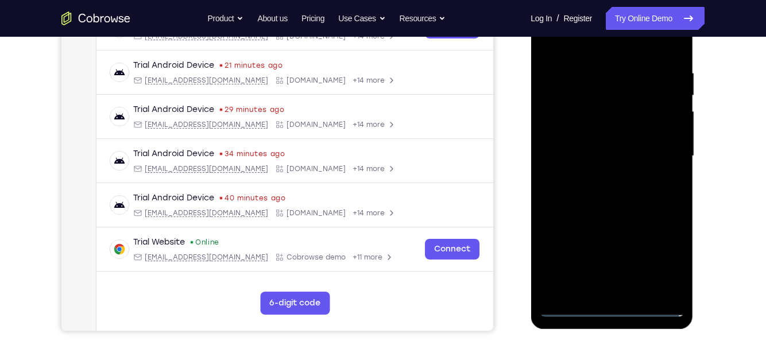
click at [600, 178] on div at bounding box center [611, 156] width 145 height 322
click at [635, 145] on div at bounding box center [611, 156] width 145 height 322
click at [620, 137] on div at bounding box center [611, 156] width 145 height 322
click at [673, 134] on div at bounding box center [611, 156] width 145 height 322
click at [670, 132] on div at bounding box center [611, 156] width 145 height 322
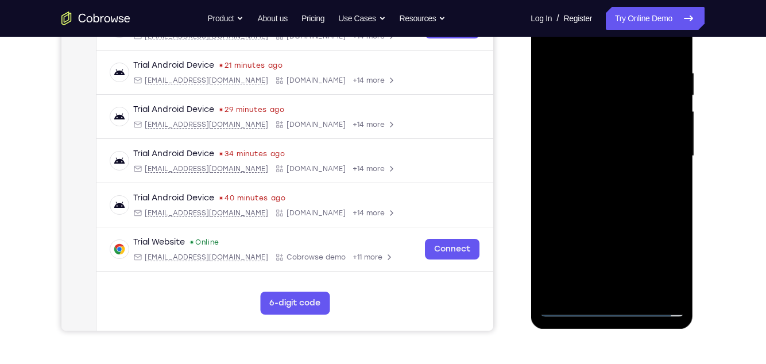
click at [674, 130] on div at bounding box center [611, 156] width 145 height 322
click at [566, 134] on div at bounding box center [611, 156] width 145 height 322
click at [636, 157] on div at bounding box center [611, 156] width 145 height 322
click at [625, 198] on div at bounding box center [611, 156] width 145 height 322
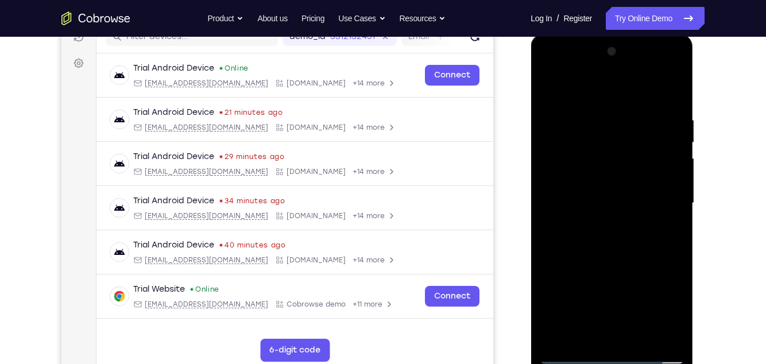
scroll to position [156, 0]
click at [651, 249] on div at bounding box center [611, 204] width 145 height 322
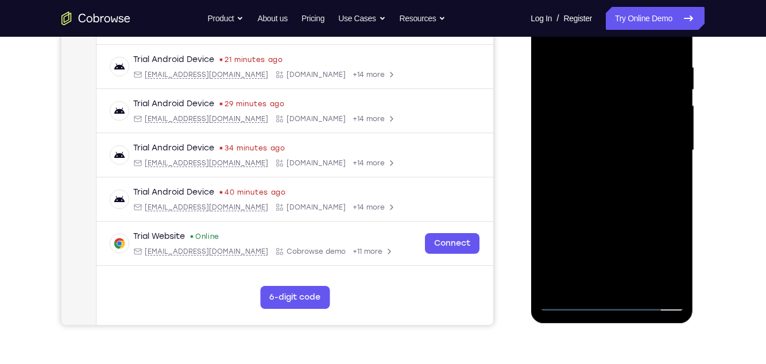
scroll to position [214, 0]
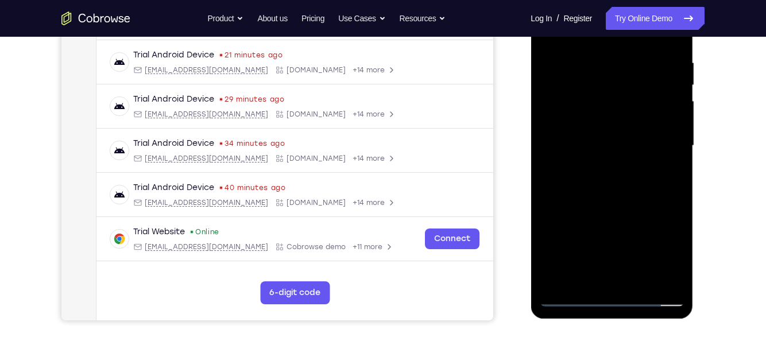
click at [679, 266] on div at bounding box center [611, 146] width 145 height 322
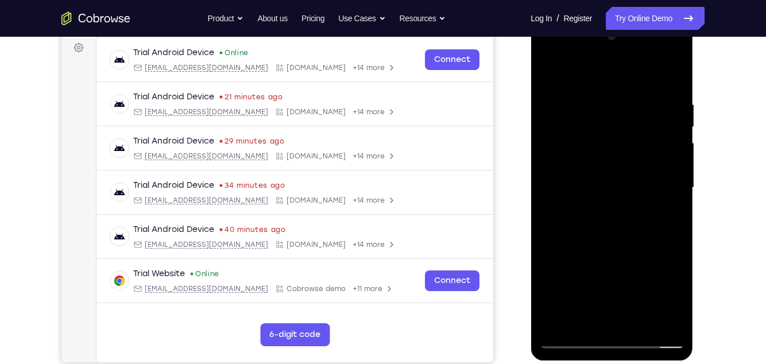
scroll to position [170, 0]
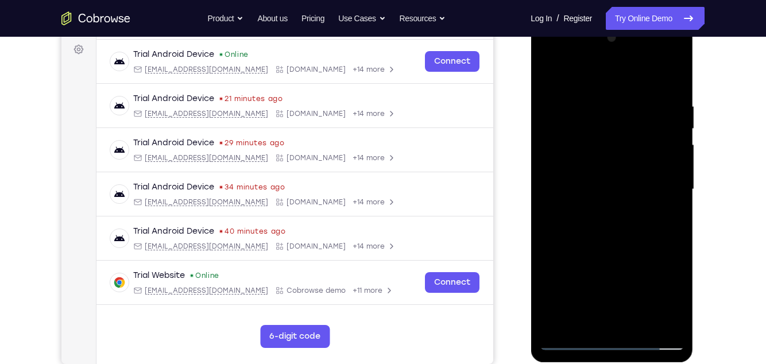
click at [596, 107] on div at bounding box center [611, 190] width 145 height 322
click at [670, 79] on div at bounding box center [611, 190] width 145 height 322
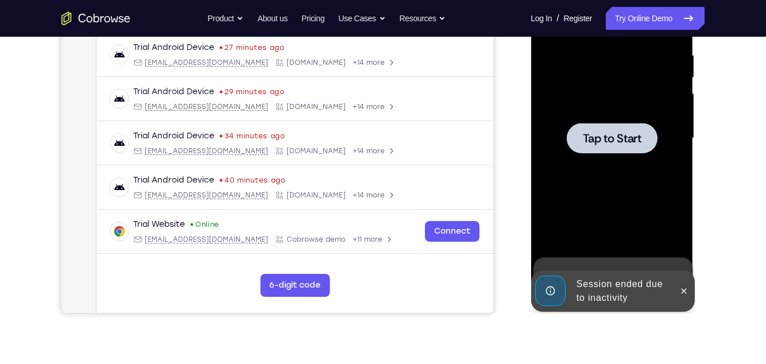
scroll to position [222, 0]
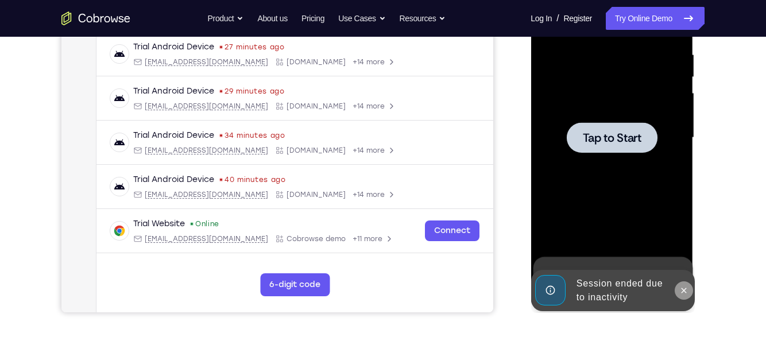
click at [686, 287] on icon at bounding box center [683, 290] width 9 height 9
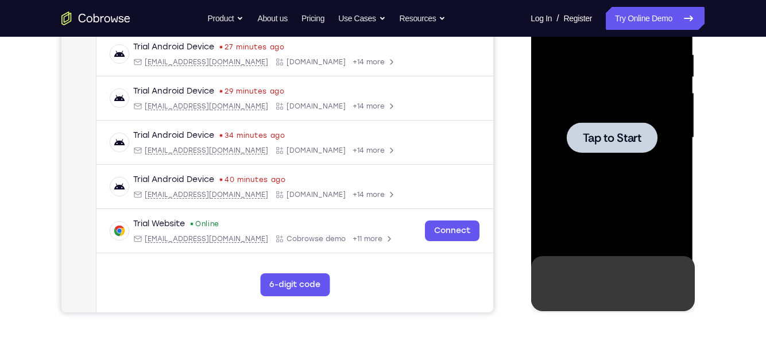
click at [681, 283] on icon at bounding box center [683, 283] width 9 height 9
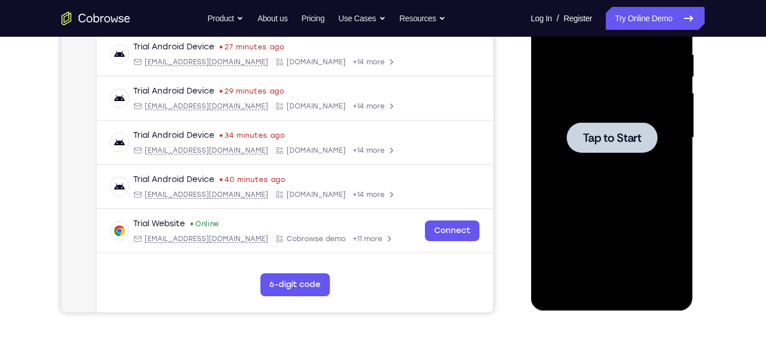
click at [660, 231] on div at bounding box center [611, 138] width 145 height 322
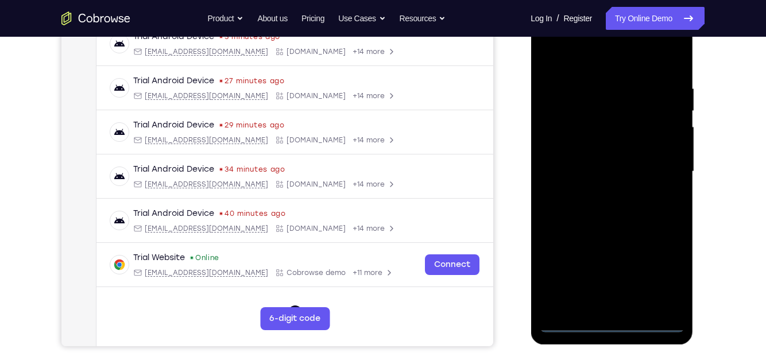
scroll to position [243, 0]
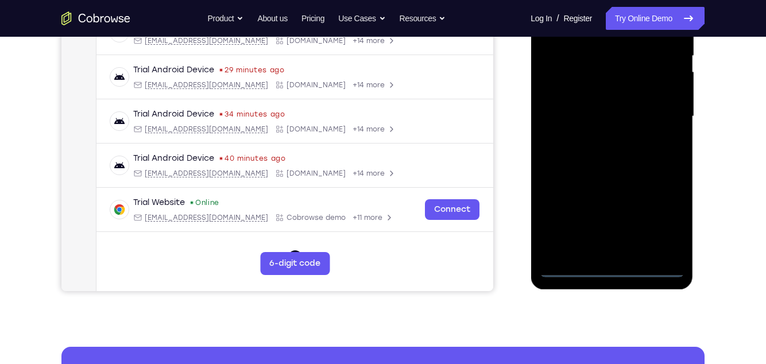
click at [613, 272] on div at bounding box center [611, 117] width 145 height 322
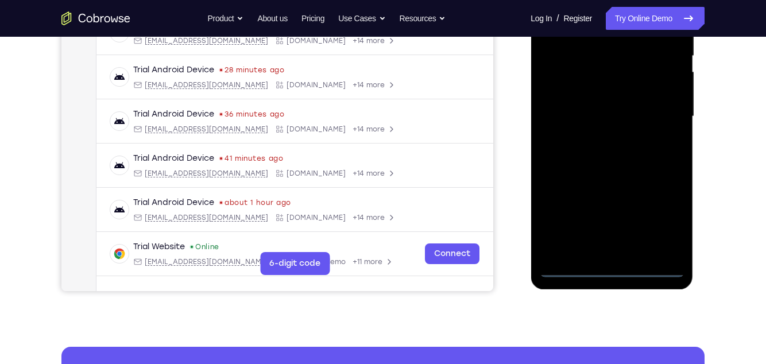
scroll to position [243, 0]
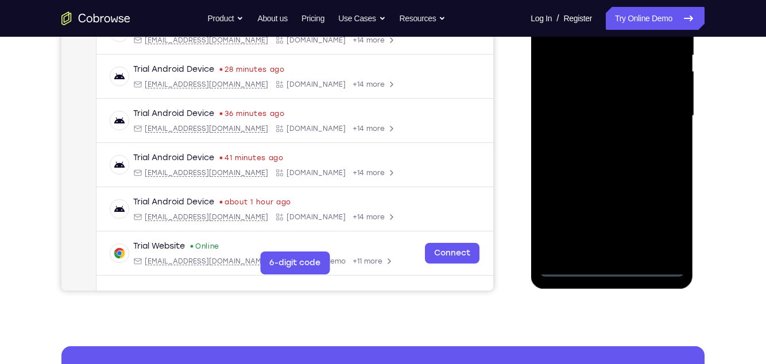
click at [611, 266] on div at bounding box center [611, 116] width 145 height 322
click at [664, 221] on div at bounding box center [611, 116] width 145 height 322
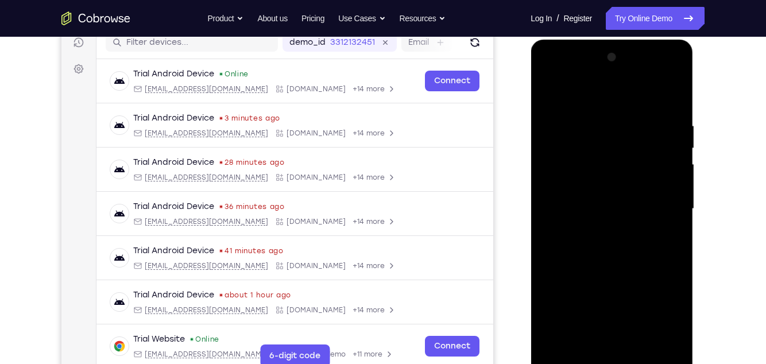
scroll to position [145, 0]
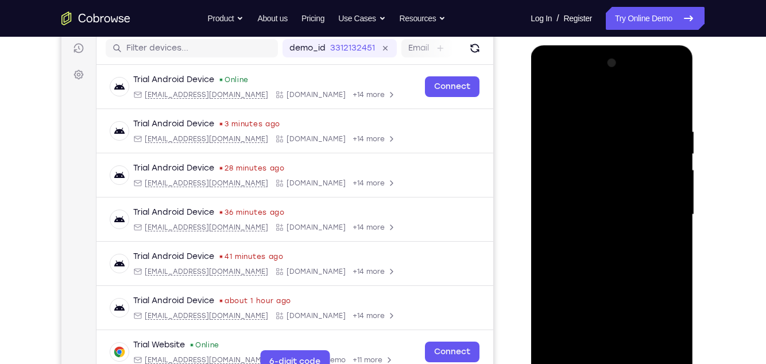
click at [592, 106] on div at bounding box center [611, 215] width 145 height 322
click at [662, 217] on div at bounding box center [611, 215] width 145 height 322
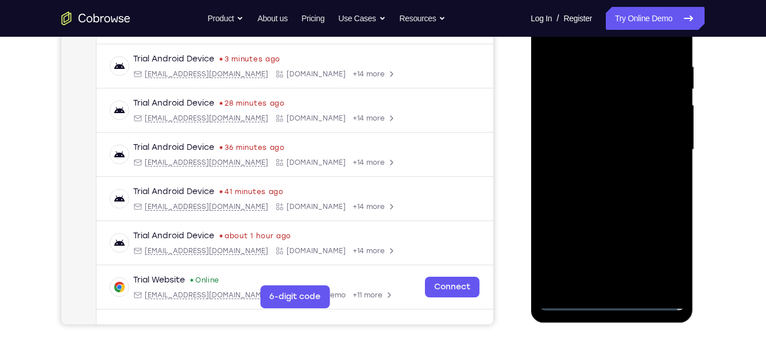
scroll to position [214, 0]
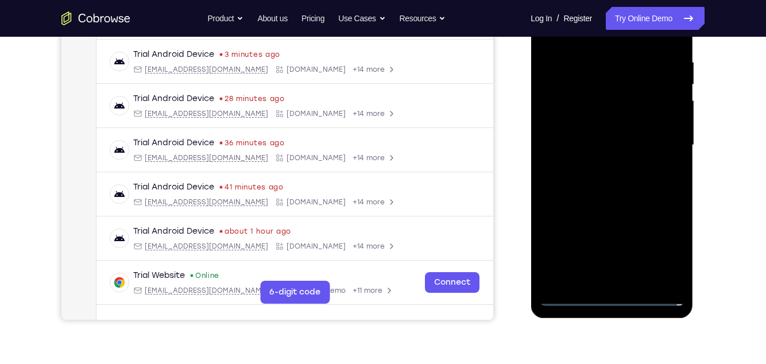
click at [600, 167] on div at bounding box center [611, 145] width 145 height 322
click at [647, 137] on div at bounding box center [611, 145] width 145 height 322
click at [638, 137] on div at bounding box center [611, 145] width 145 height 322
click at [647, 123] on div at bounding box center [611, 145] width 145 height 322
click at [640, 145] on div at bounding box center [611, 145] width 145 height 322
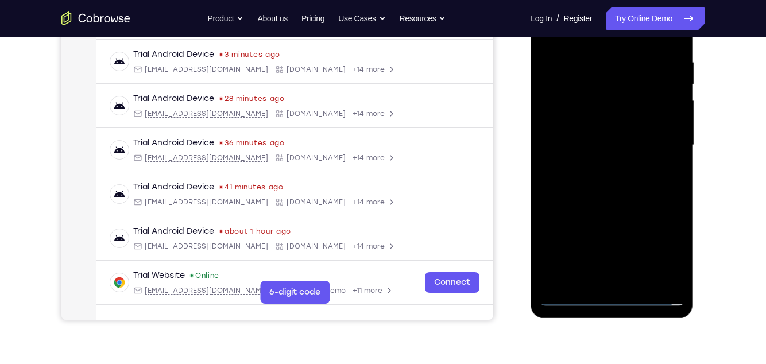
click at [630, 149] on div at bounding box center [611, 145] width 145 height 322
click at [623, 187] on div at bounding box center [611, 145] width 145 height 322
click at [639, 181] on div at bounding box center [611, 145] width 145 height 322
click at [656, 194] on div at bounding box center [611, 145] width 145 height 322
click at [648, 195] on div at bounding box center [611, 145] width 145 height 322
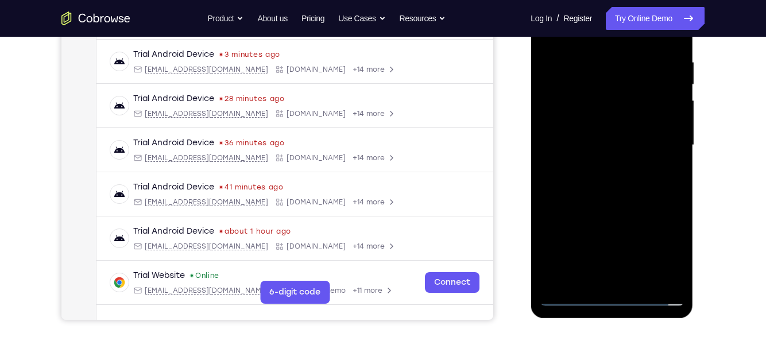
scroll to position [179, 0]
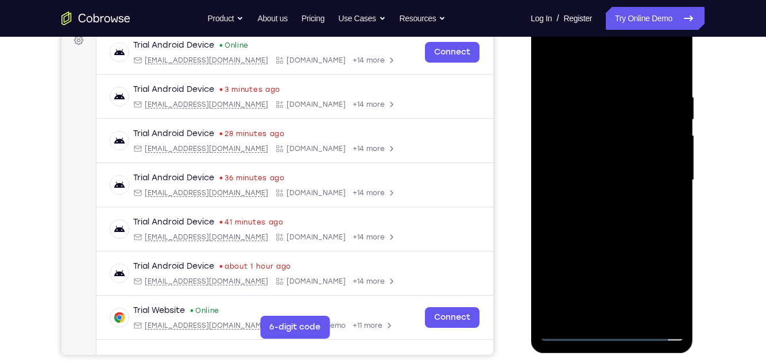
click at [683, 302] on div at bounding box center [612, 182] width 163 height 342
click at [682, 302] on div at bounding box center [611, 181] width 145 height 322
click at [680, 303] on div at bounding box center [611, 181] width 145 height 322
